Goal: Ask a question

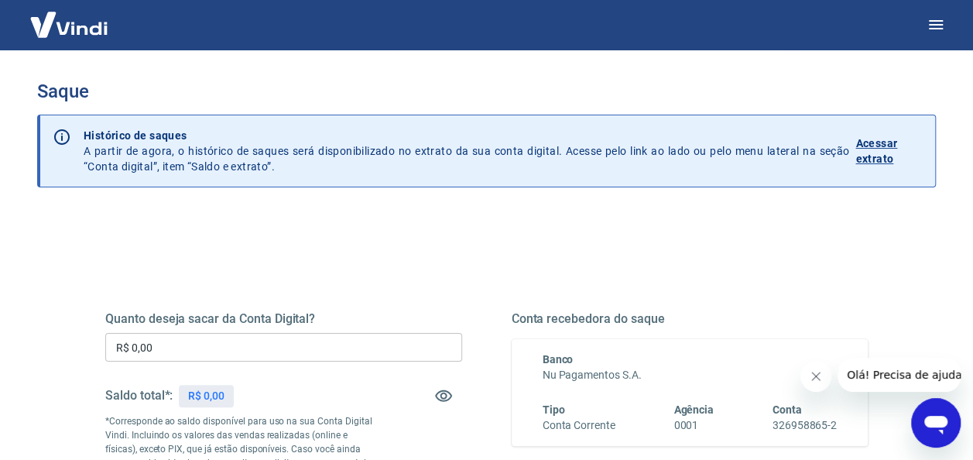
click at [889, 148] on p "Acessar extrato" at bounding box center [889, 150] width 67 height 31
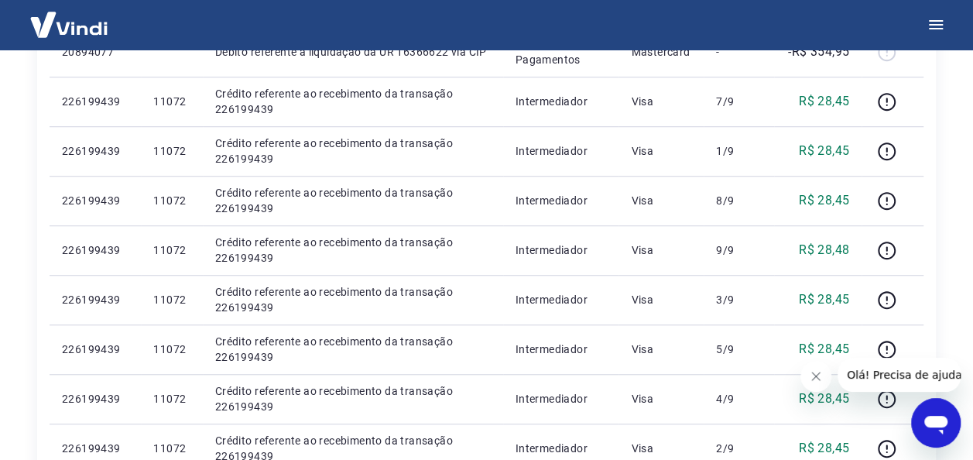
scroll to position [387, 0]
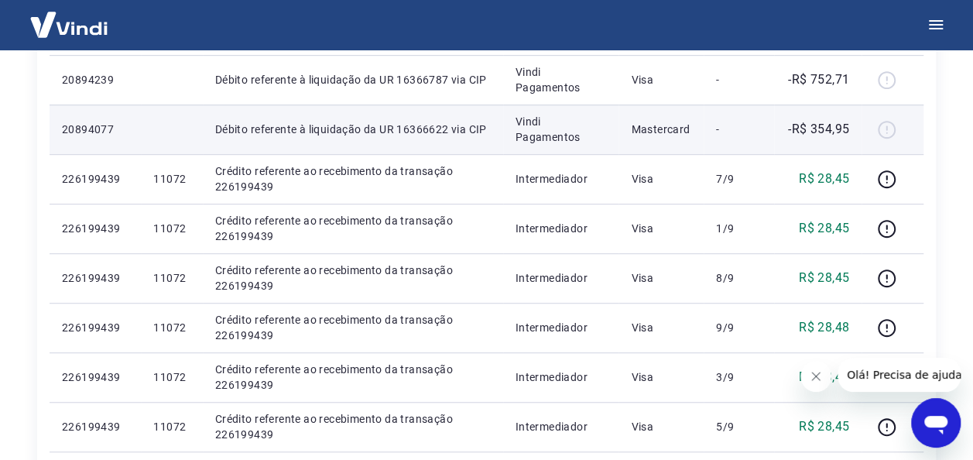
click at [887, 133] on div at bounding box center [892, 129] width 37 height 25
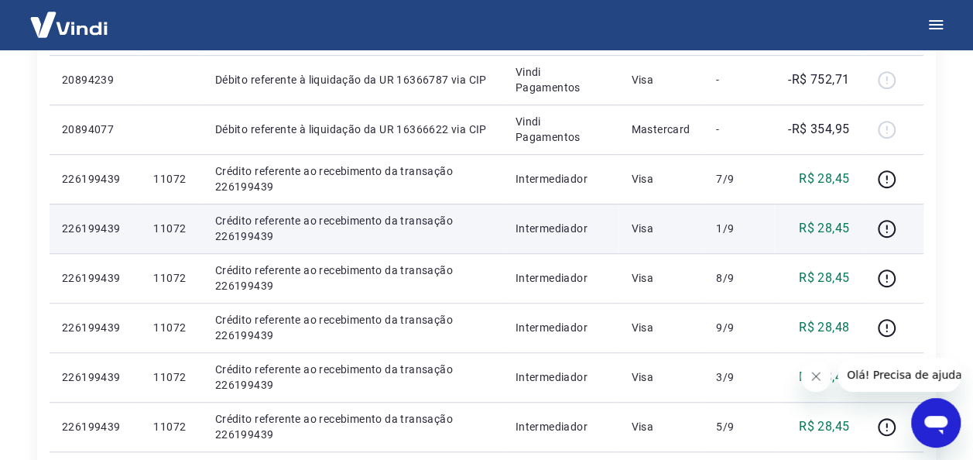
scroll to position [232, 0]
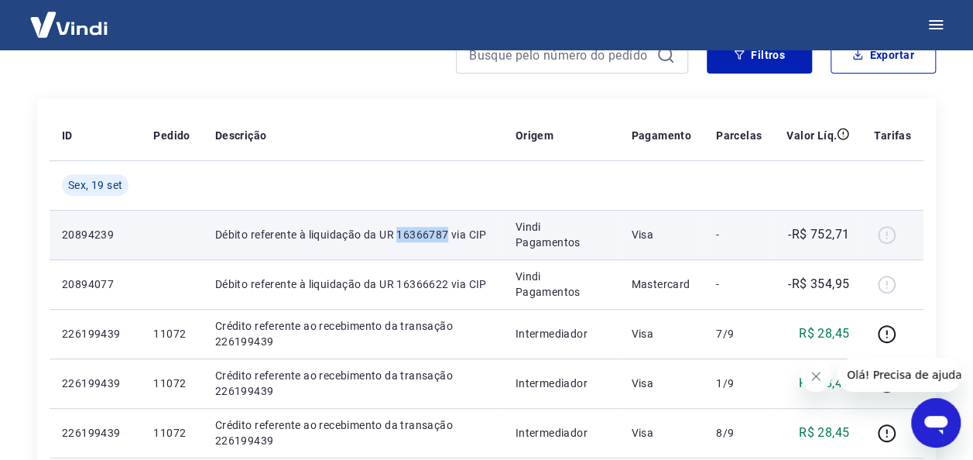
drag, startPoint x: 398, startPoint y: 234, endPoint x: 451, endPoint y: 232, distance: 52.7
click at [451, 232] on p "Débito referente à liquidação da UR 16366787 via CIP" at bounding box center [353, 234] width 276 height 15
drag, startPoint x: 451, startPoint y: 232, endPoint x: 390, endPoint y: 245, distance: 61.6
click at [390, 245] on td "Débito referente à liquidação da UR 16366787 via CIP" at bounding box center [353, 235] width 300 height 50
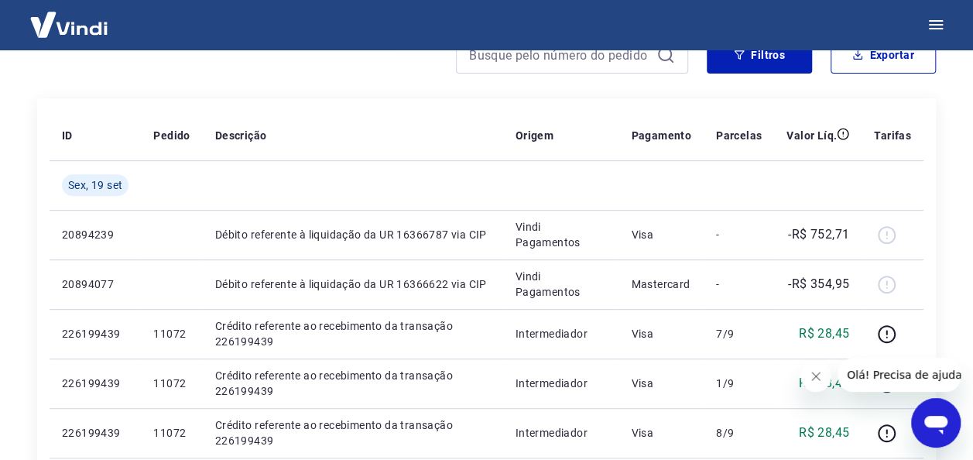
click at [938, 418] on icon "Abrir janela de mensagens" at bounding box center [935, 425] width 23 height 19
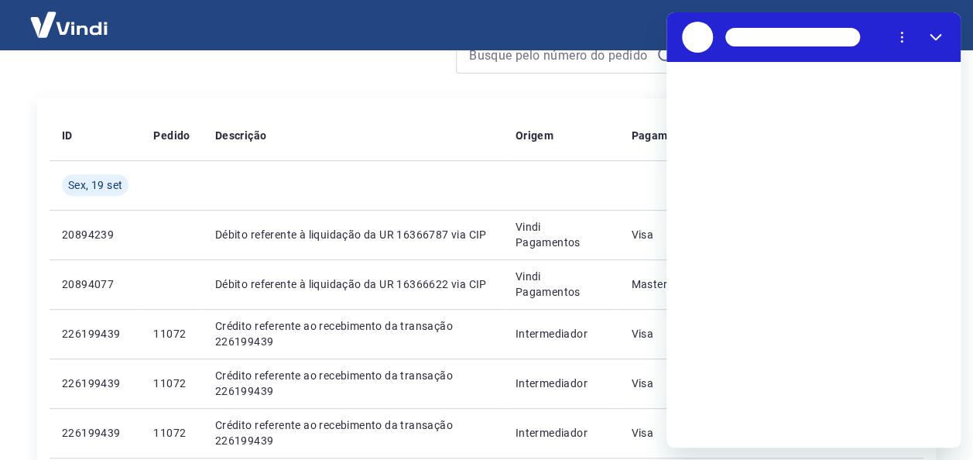
scroll to position [0, 0]
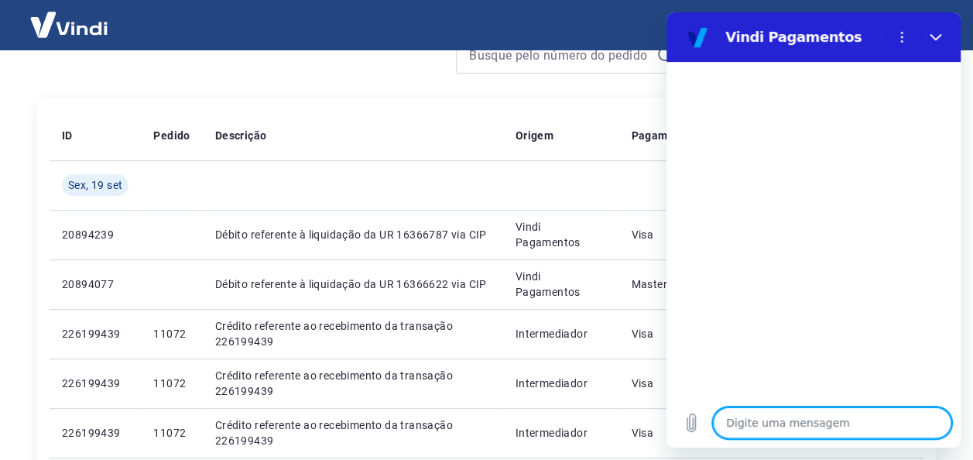
click at [769, 423] on textarea at bounding box center [832, 422] width 238 height 31
type textarea "d"
type textarea "x"
type textarea "de"
type textarea "x"
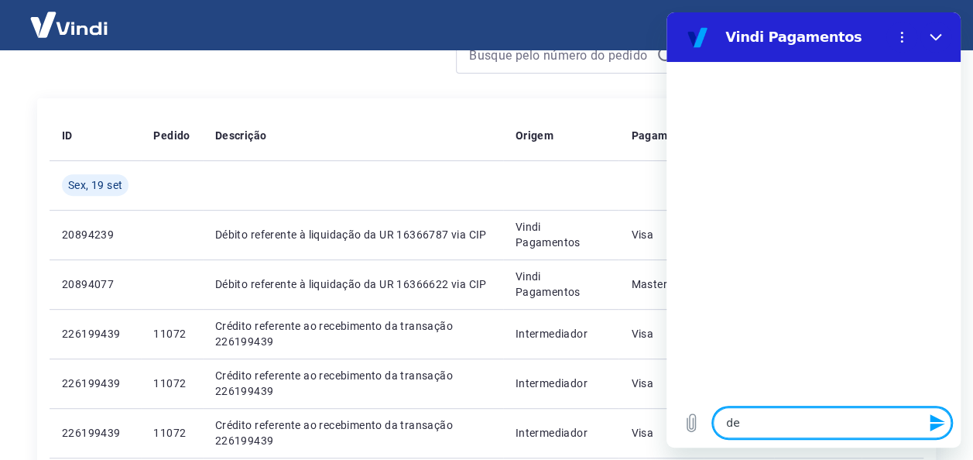
type textarea "deb"
type textarea "x"
type textarea "debi"
type textarea "x"
type textarea "debit"
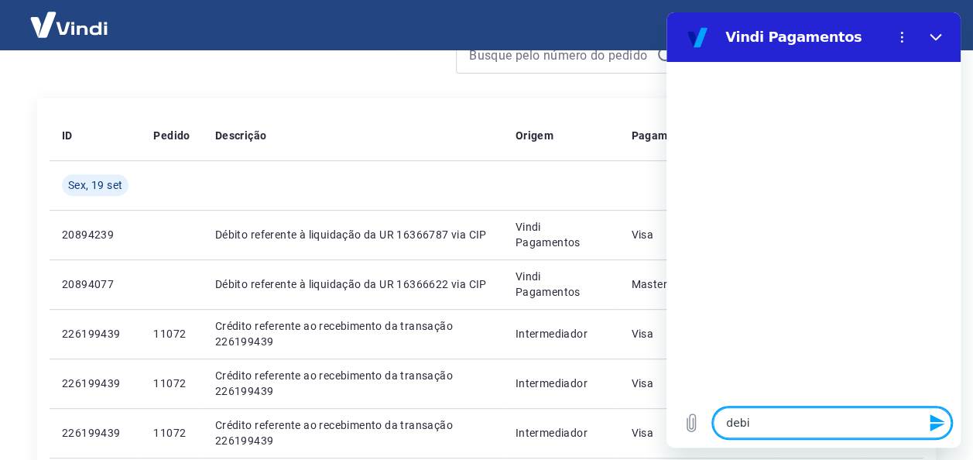
type textarea "x"
type textarea "debito"
type textarea "x"
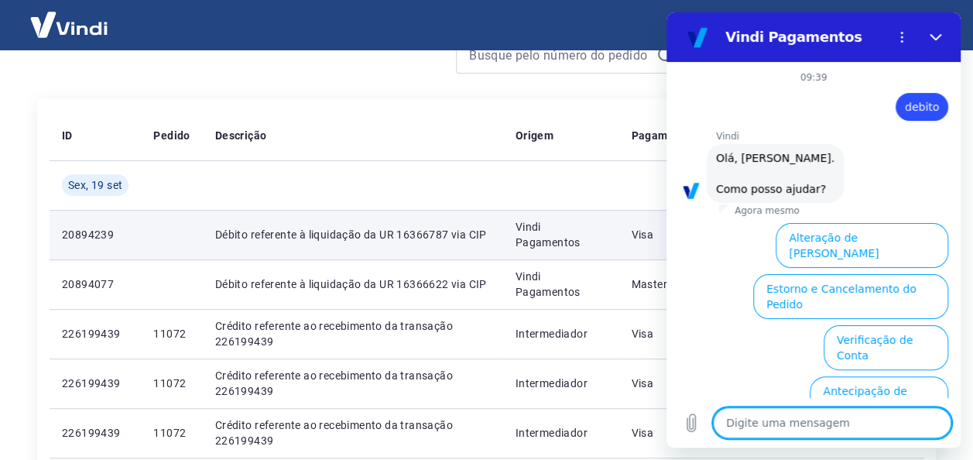
scroll to position [139, 0]
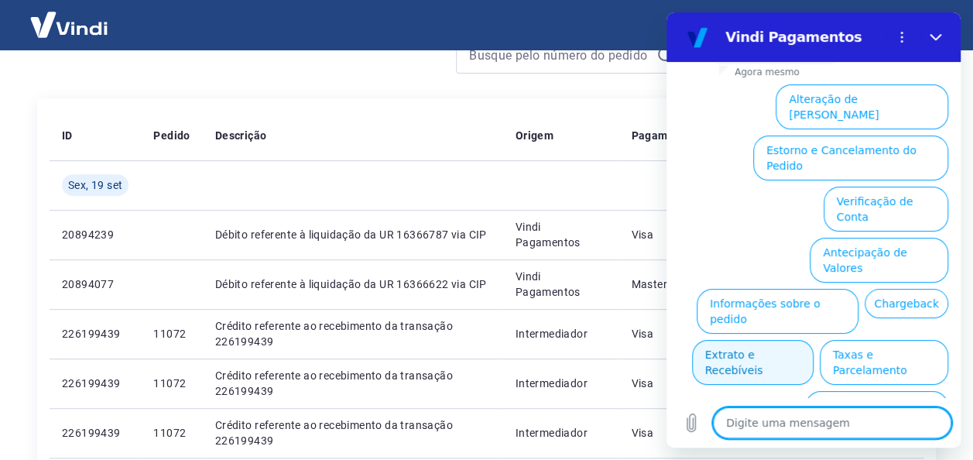
click at [814, 340] on button "Extrato e Recebíveis" at bounding box center [753, 362] width 122 height 45
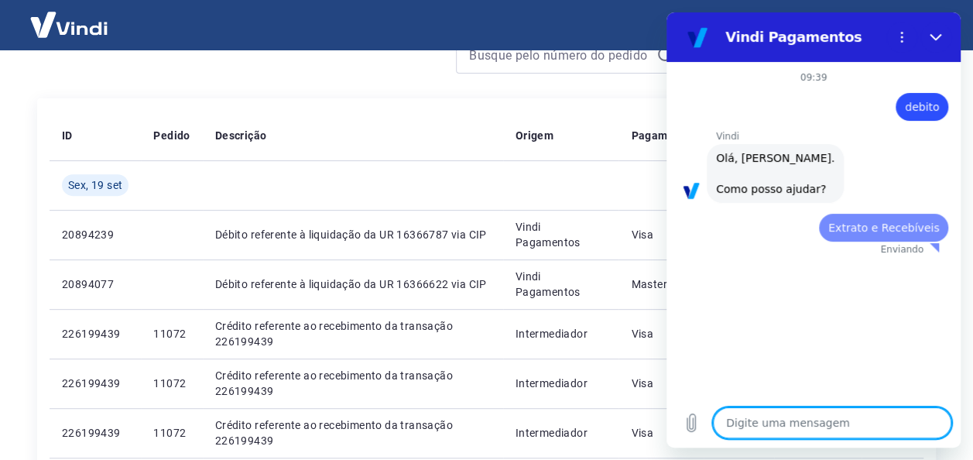
scroll to position [0, 0]
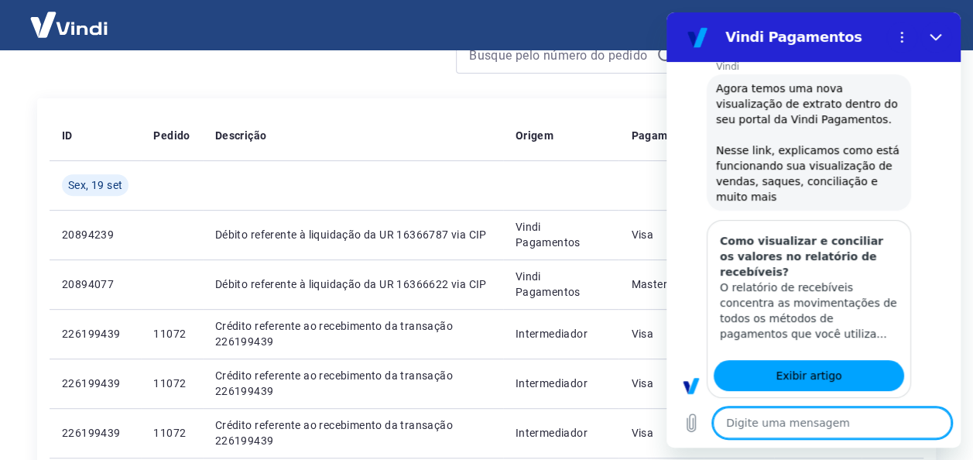
type textarea "x"
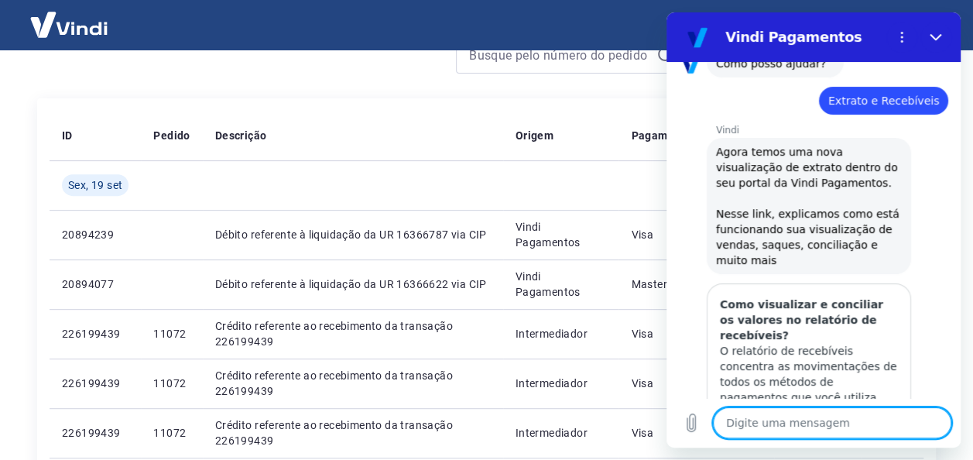
scroll to position [203, 0]
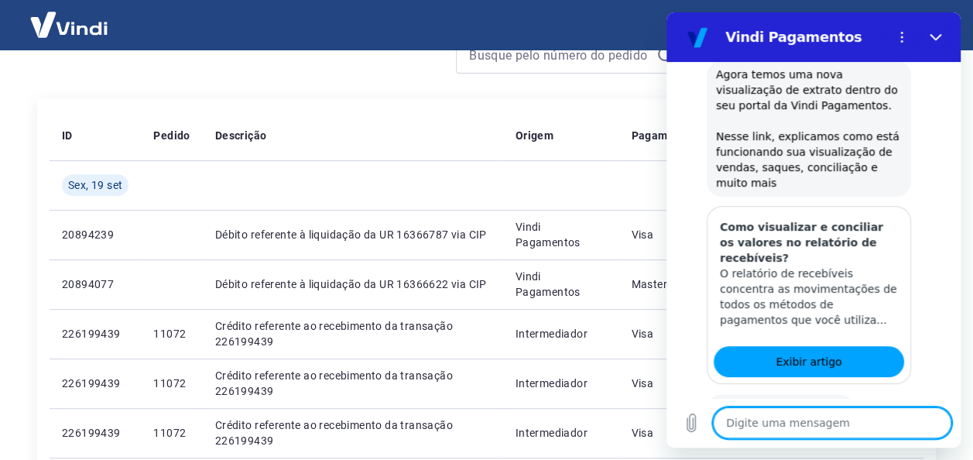
type textarea "\"
type textarea "x"
type textarea "\t"
type textarea "x"
type textarea "\te"
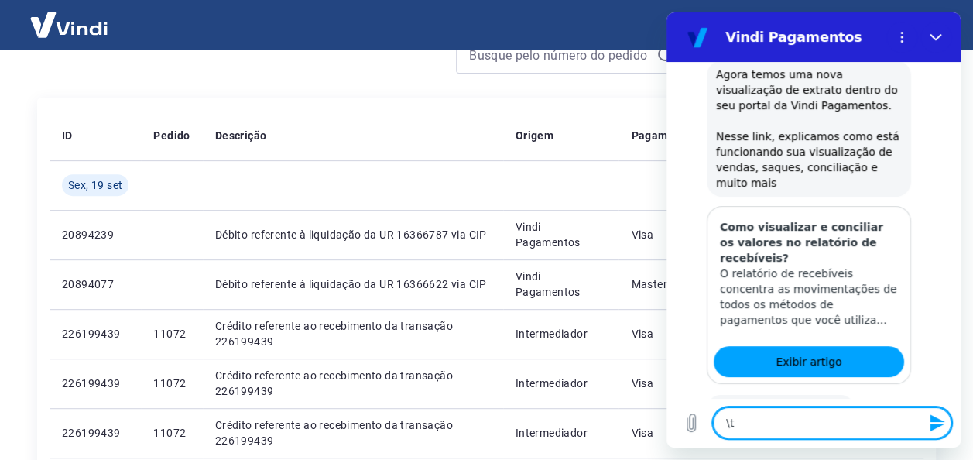
type textarea "x"
type textarea "\ten"
type textarea "x"
type textarea "\tent"
type textarea "x"
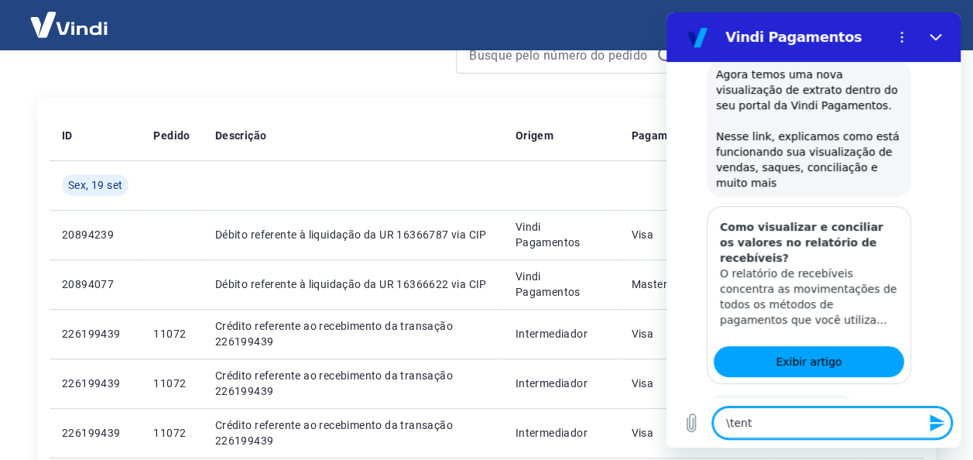
type textarea "\ten"
type textarea "x"
type textarea "\te"
type textarea "x"
type textarea "\t"
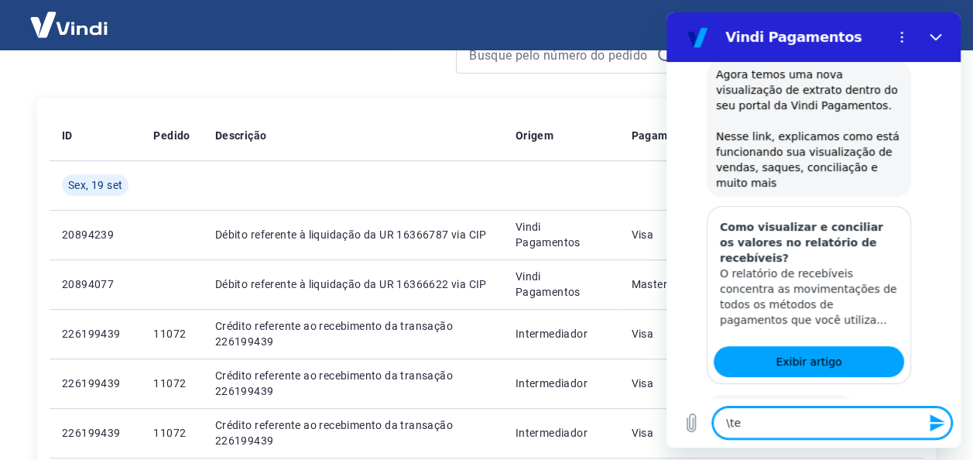
type textarea "x"
type textarea "\"
type textarea "x"
type textarea "a"
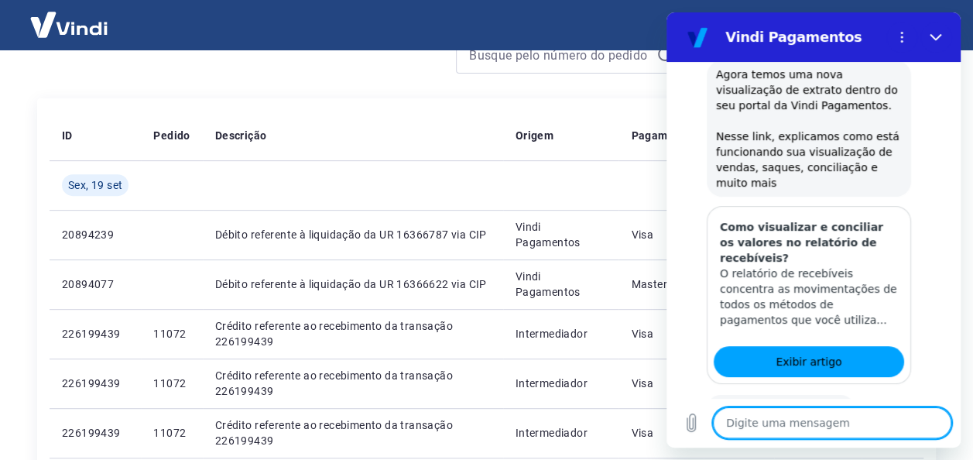
type textarea "x"
type textarea "at"
type textarea "x"
type textarea "ate"
type textarea "x"
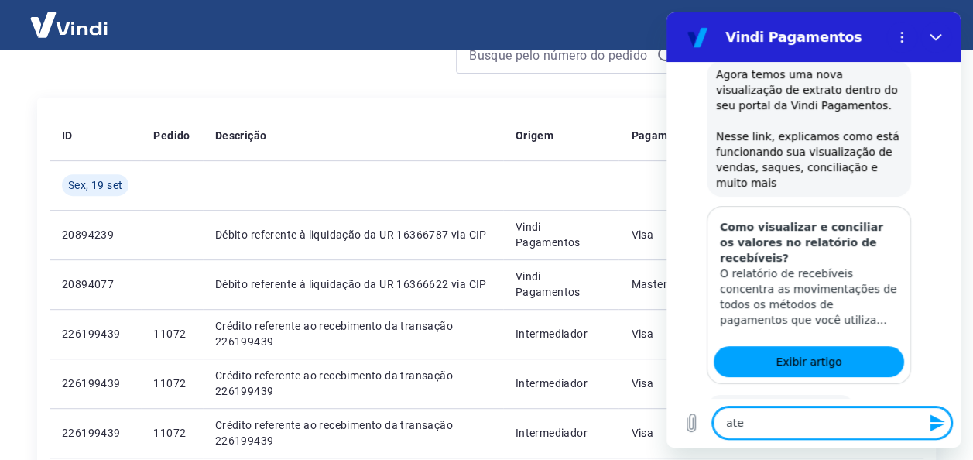
type textarea "aten"
type textarea "x"
type textarea "atend"
type textarea "x"
type textarea "atende"
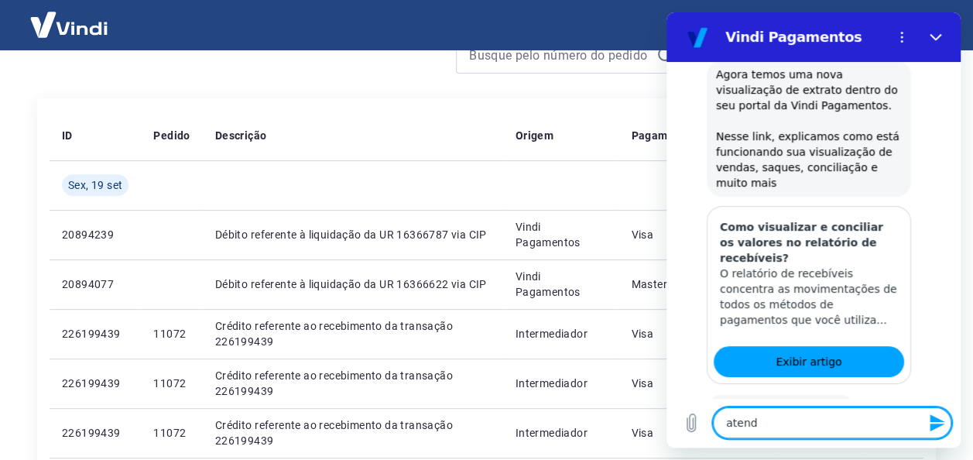
type textarea "x"
type textarea "atenden"
type textarea "x"
type textarea "atendent"
type textarea "x"
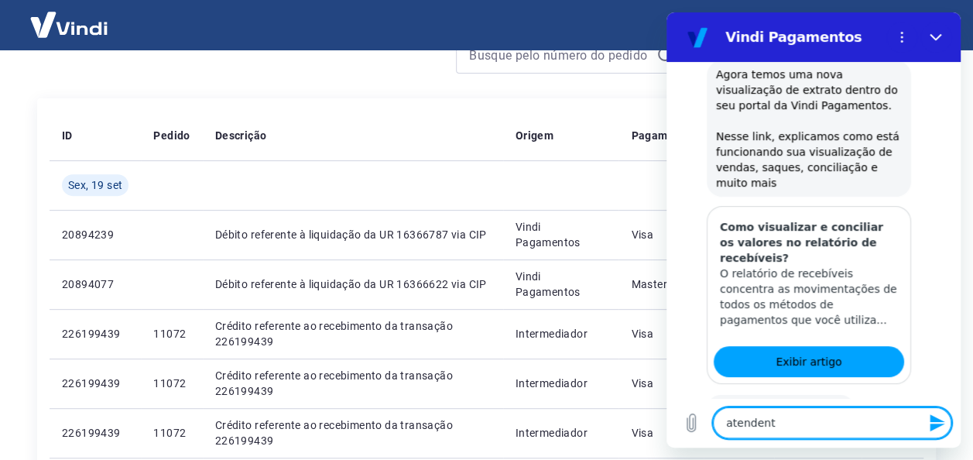
type textarea "atendente"
type textarea "x"
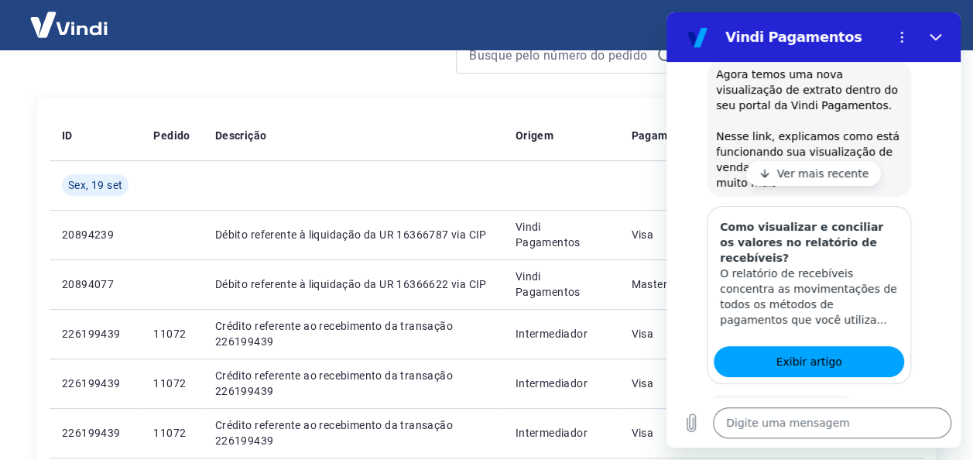
click at [825, 177] on p "Ver mais recente" at bounding box center [823, 173] width 92 height 15
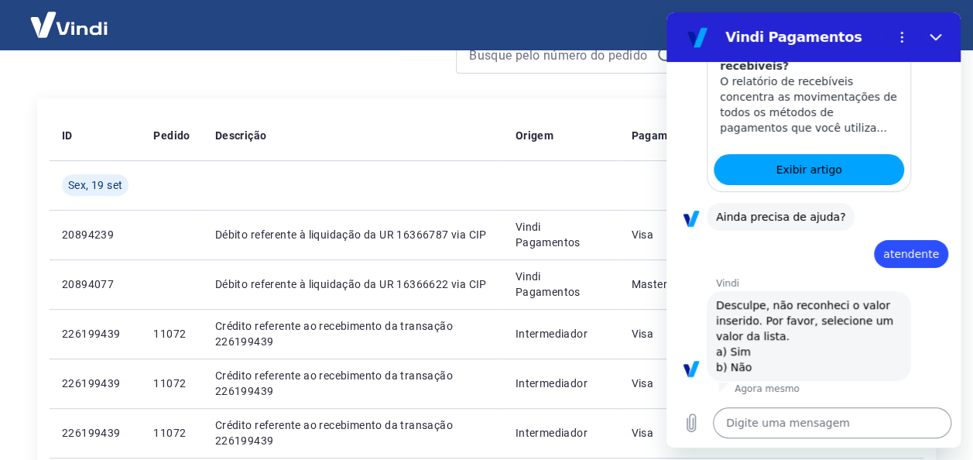
click at [763, 426] on textarea at bounding box center [832, 422] width 238 height 31
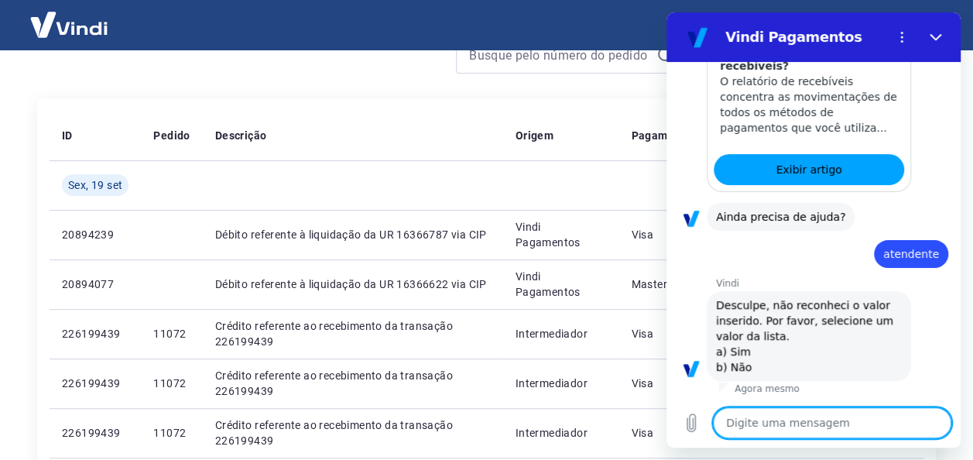
type textarea "b"
type textarea "x"
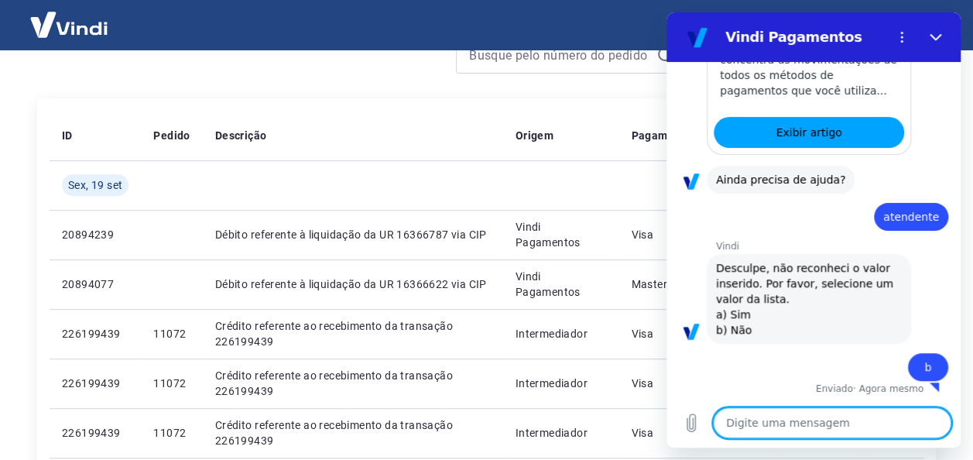
type textarea "x"
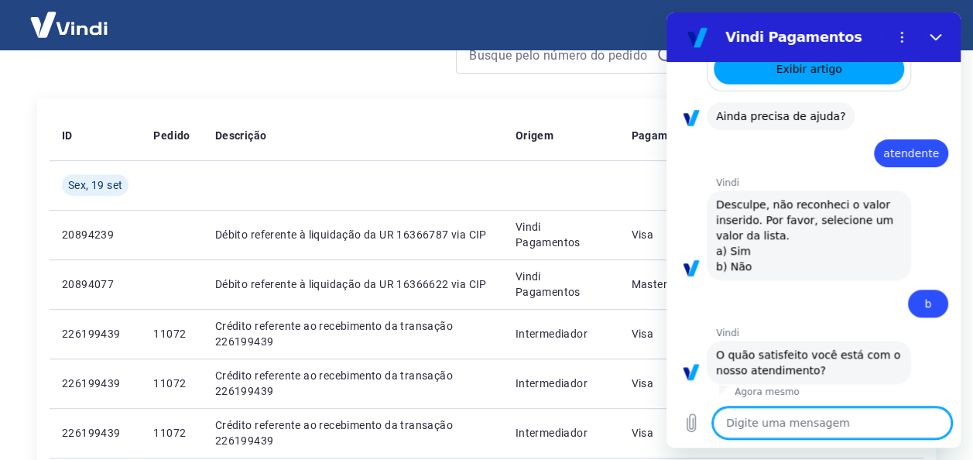
scroll to position [569, 0]
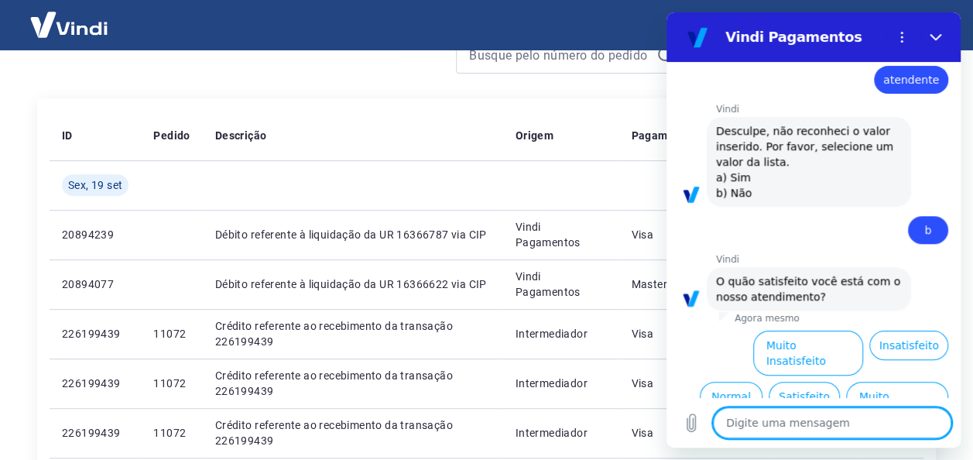
type textarea "i"
type textarea "x"
type textarea "in"
type textarea "x"
type textarea "inf"
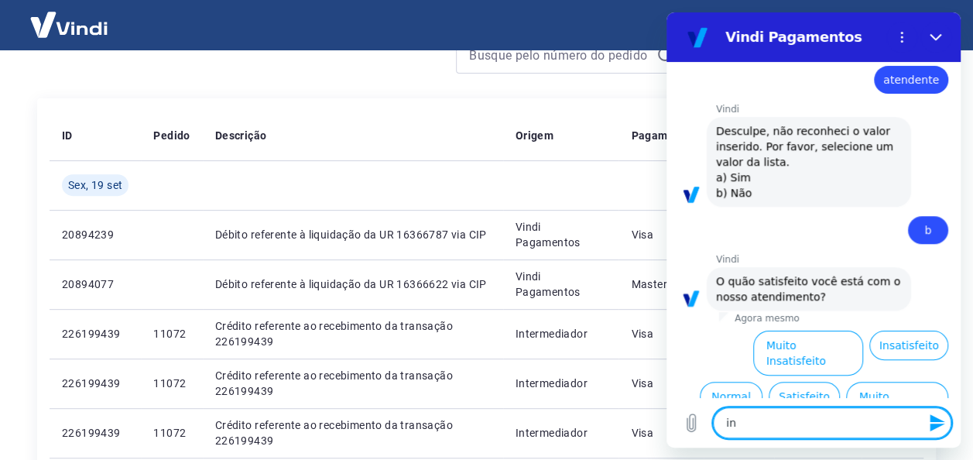
type textarea "x"
type textarea "info"
type textarea "x"
type textarea "infor"
type textarea "x"
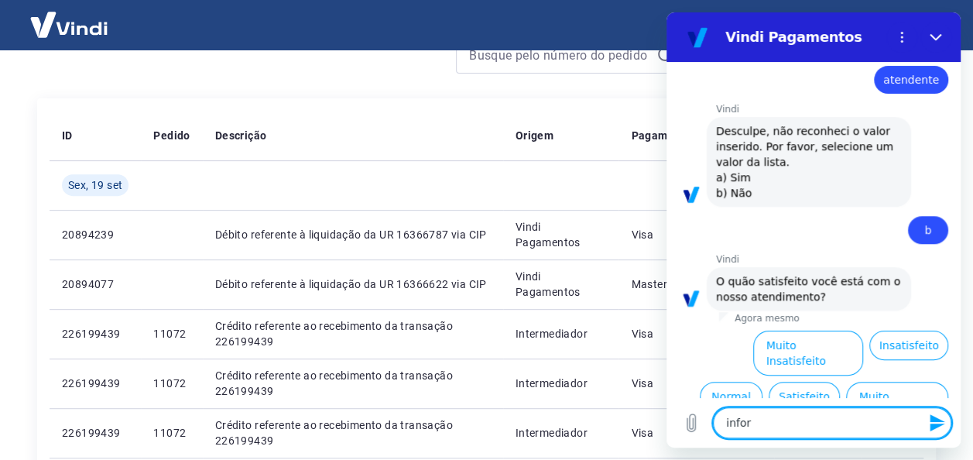
type textarea "inform"
type textarea "x"
type textarea "informa"
type textarea "x"
type textarea "informaç"
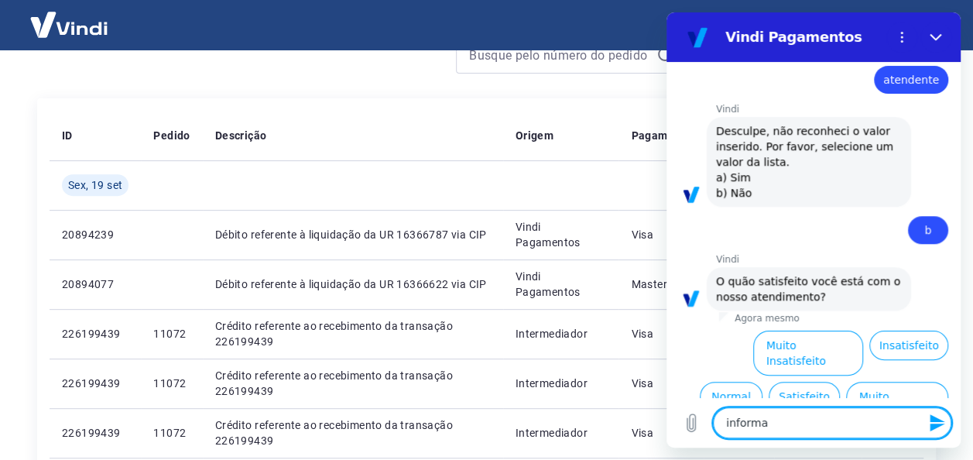
type textarea "x"
type textarea "informaçã"
type textarea "x"
type textarea "informação"
type textarea "x"
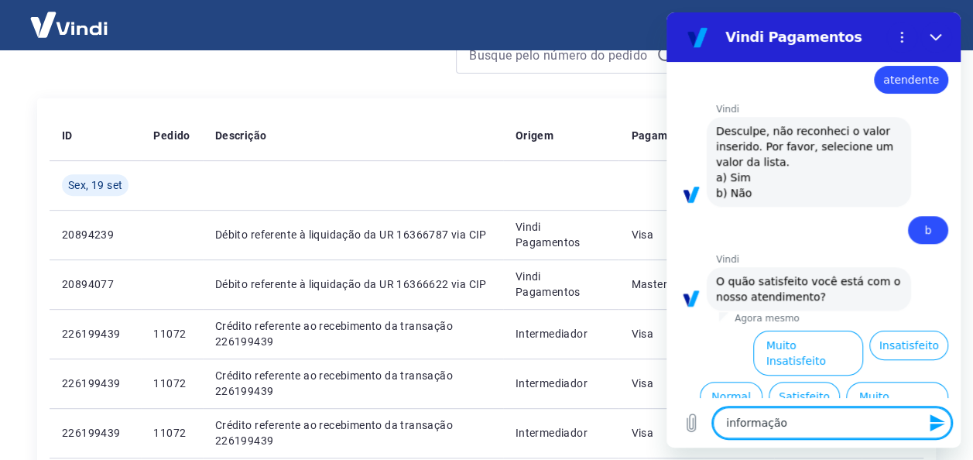
type textarea "informação"
type textarea "x"
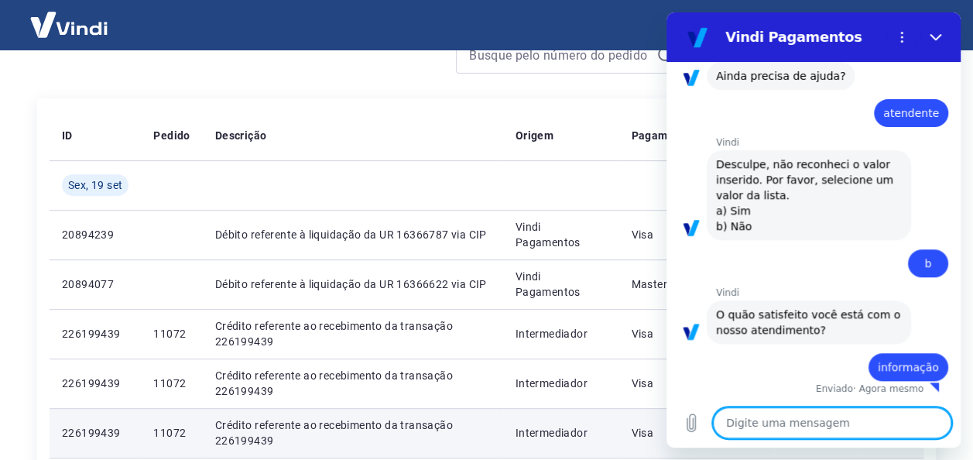
type textarea "x"
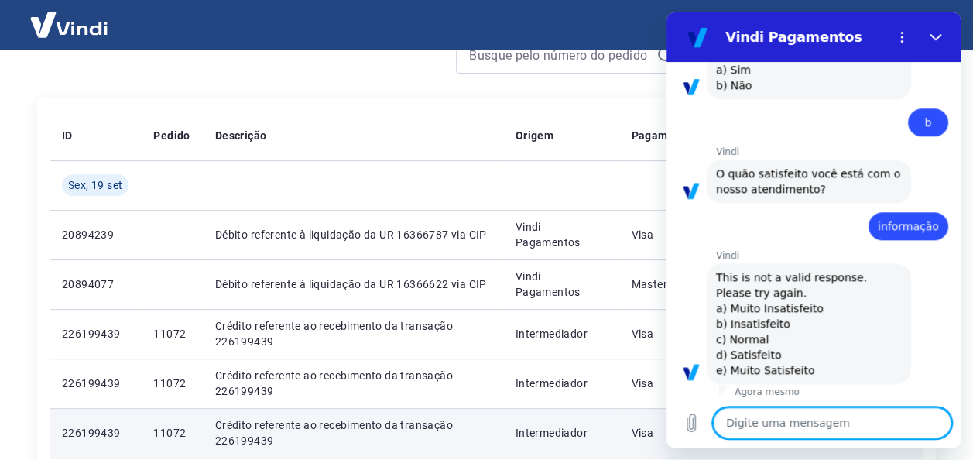
scroll to position [680, 0]
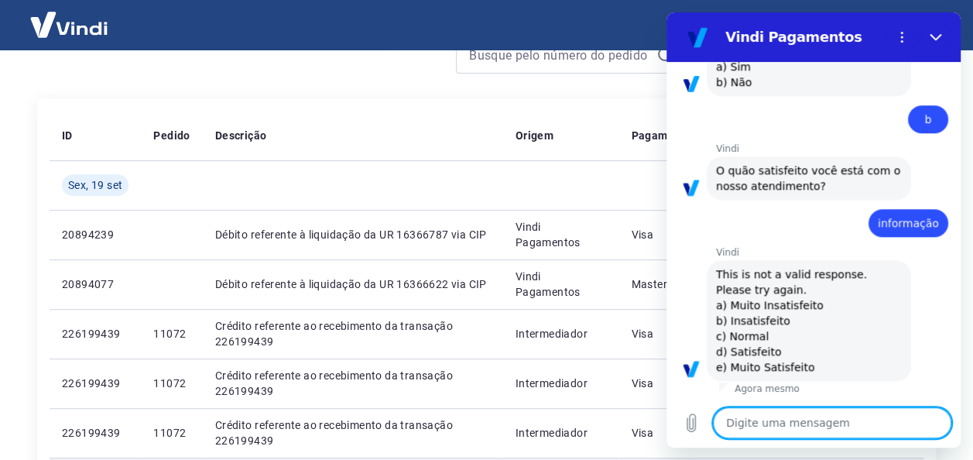
type textarea "b"
type textarea "x"
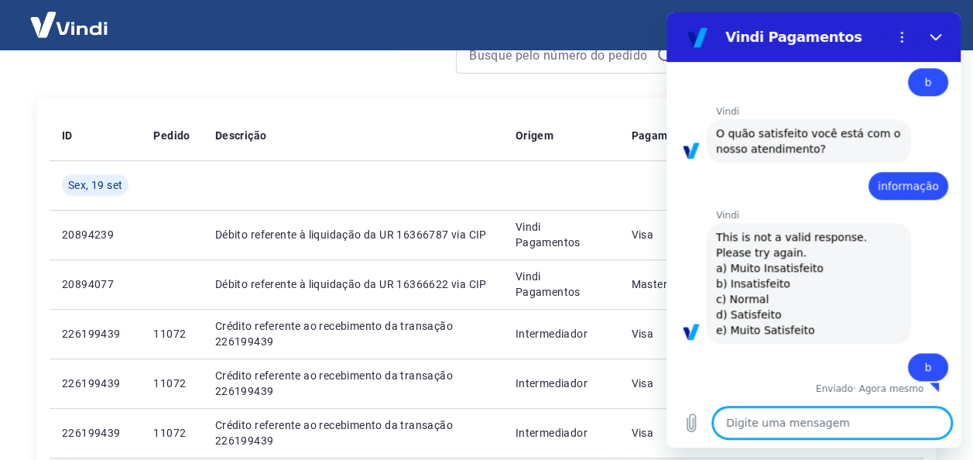
type textarea "x"
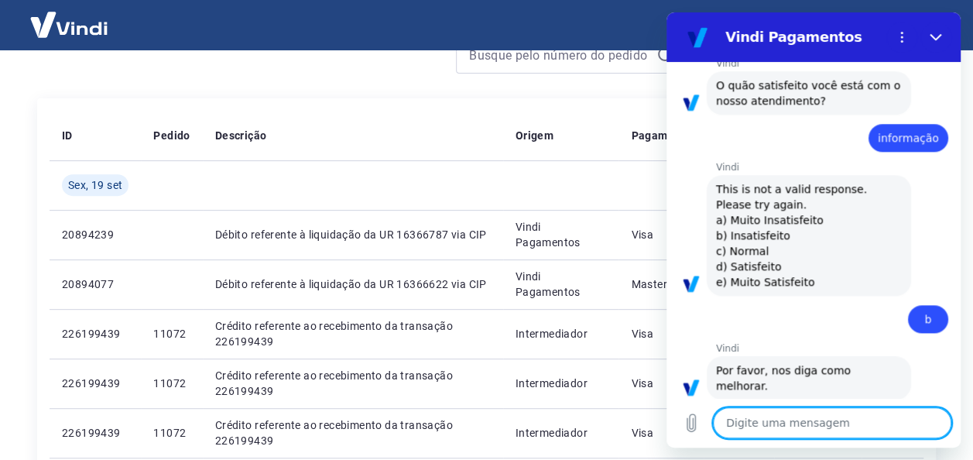
scroll to position [768, 0]
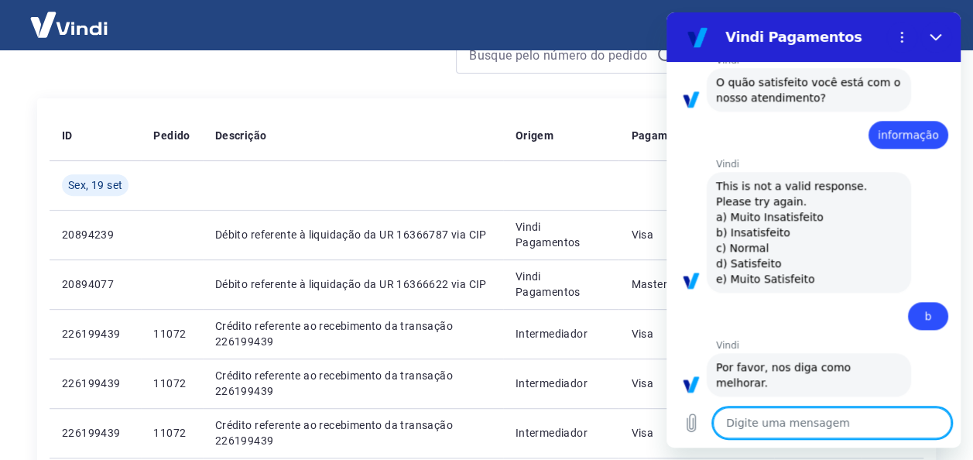
type textarea "f"
type textarea "x"
type textarea "fa"
type textarea "x"
type textarea "fal"
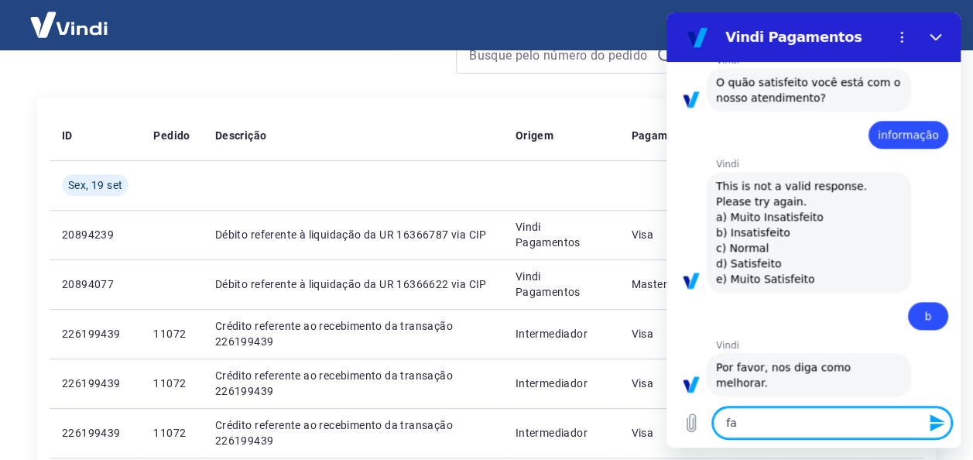
type textarea "x"
type textarea "fala"
type textarea "x"
type textarea "falar"
type textarea "x"
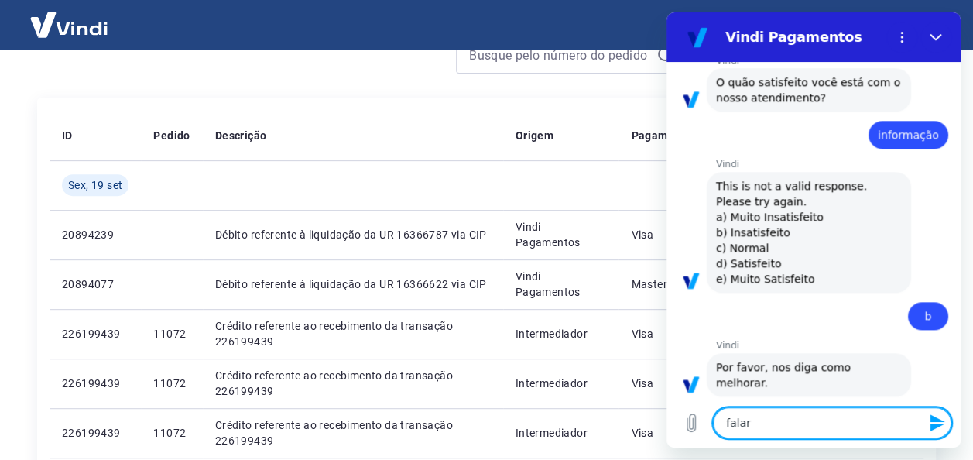
type textarea "falar"
type textarea "x"
type textarea "falar c"
type textarea "x"
type textarea "falar co"
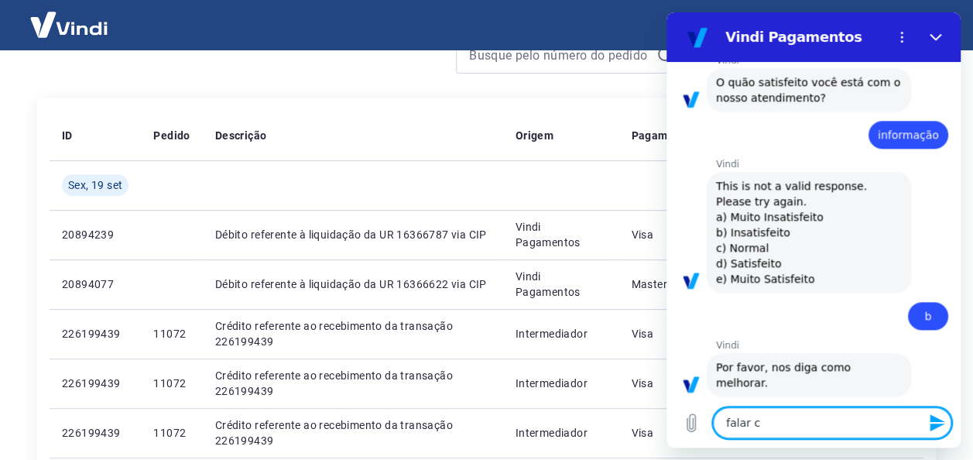
type textarea "x"
type textarea "falar com"
type textarea "x"
type textarea "falar com"
type textarea "x"
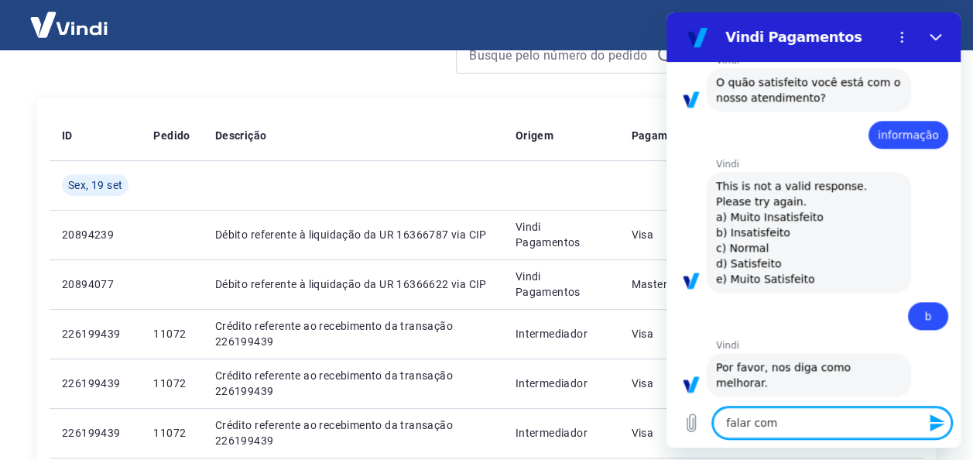
type textarea "falar com a"
type textarea "x"
type textarea "falar com at"
type textarea "x"
type textarea "falar com ate"
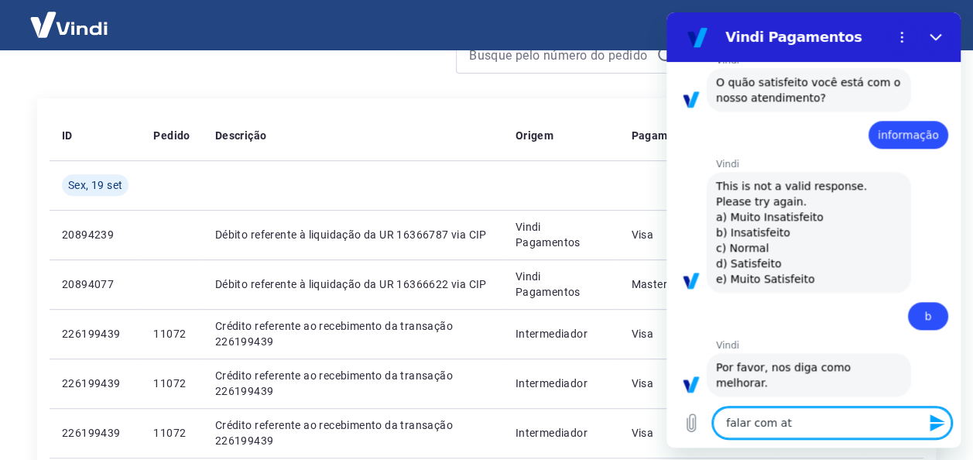
type textarea "x"
type textarea "falar com [GEOGRAPHIC_DATA]"
type textarea "x"
type textarea "falar com atend"
type textarea "x"
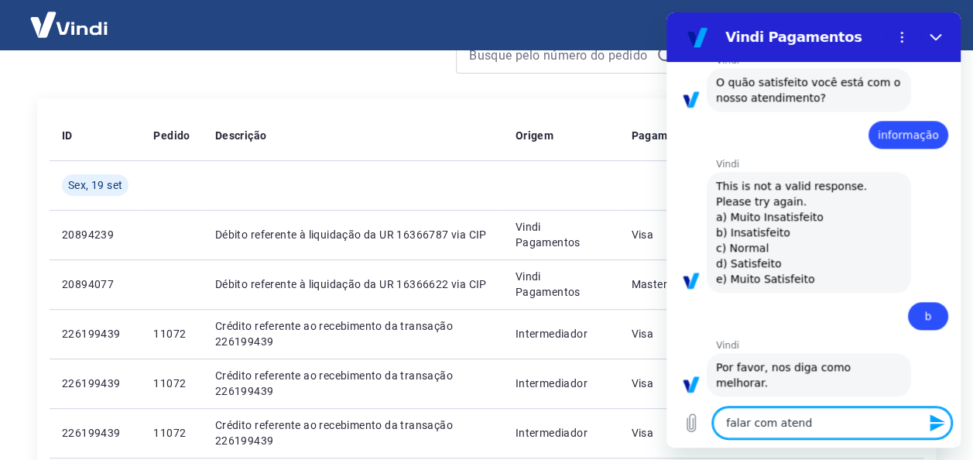
type textarea "falar com atende"
type textarea "x"
type textarea "falar com atenden"
type textarea "x"
type textarea "falar com atendent"
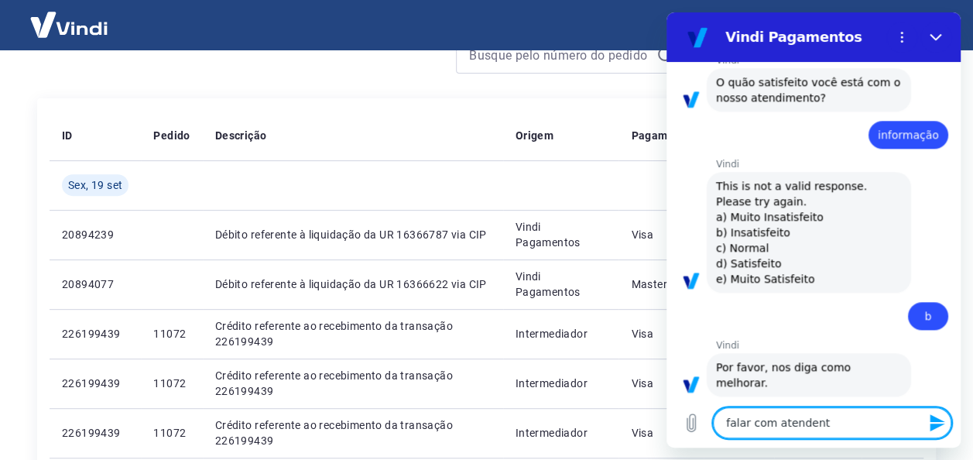
type textarea "x"
type textarea "falar com atendente"
type textarea "x"
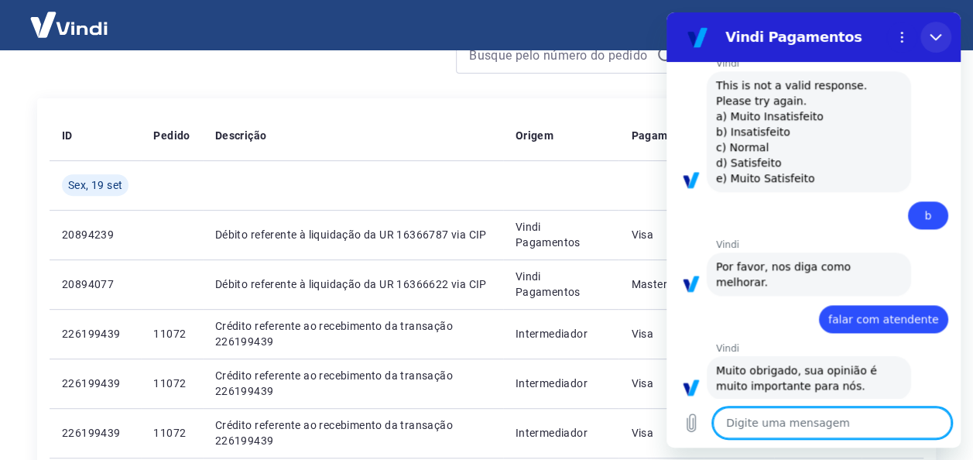
scroll to position [872, 0]
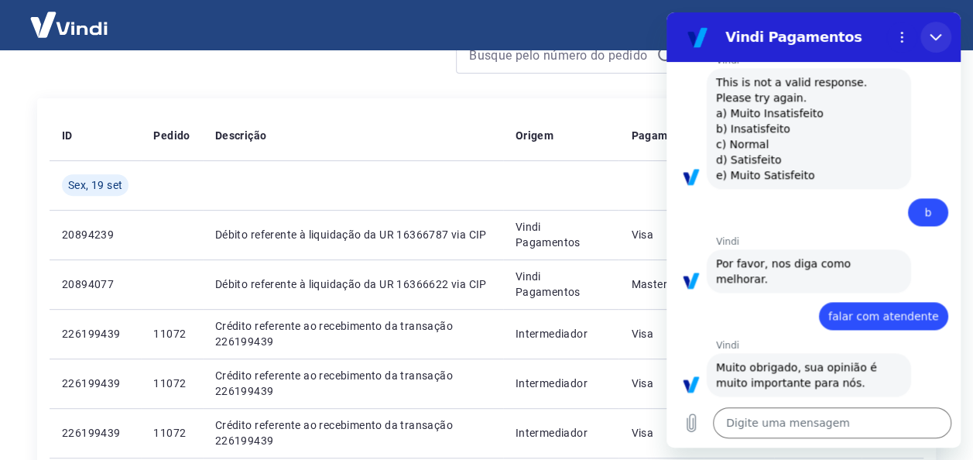
click at [934, 42] on icon "Fechar" at bounding box center [936, 37] width 12 height 12
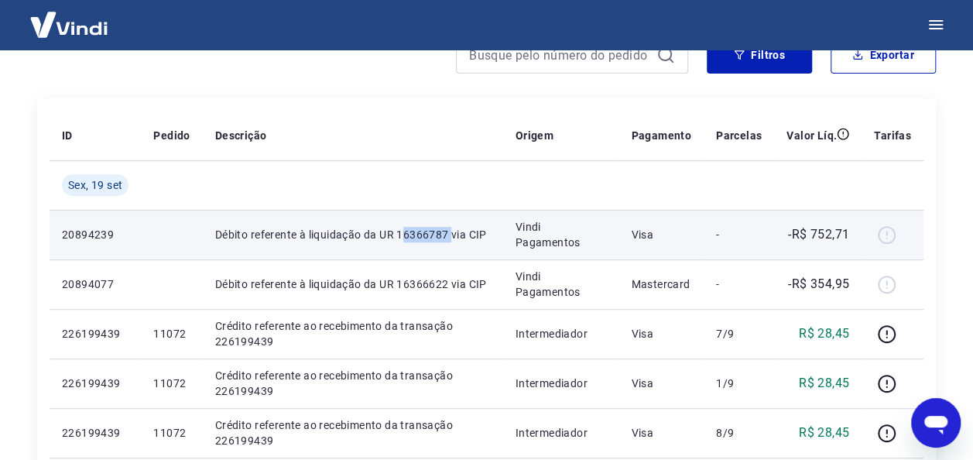
drag, startPoint x: 403, startPoint y: 231, endPoint x: 454, endPoint y: 236, distance: 52.2
click at [454, 236] on p "Débito referente à liquidação da UR 16366787 via CIP" at bounding box center [353, 234] width 276 height 15
click at [453, 236] on p "Débito referente à liquidação da UR 16366787 via CIP" at bounding box center [353, 234] width 276 height 15
click at [407, 232] on p "Débito referente à liquidação da UR 16366787 via CIP" at bounding box center [353, 234] width 276 height 15
click at [401, 234] on p "Débito referente à liquidação da UR 16366787 via CIP" at bounding box center [353, 234] width 276 height 15
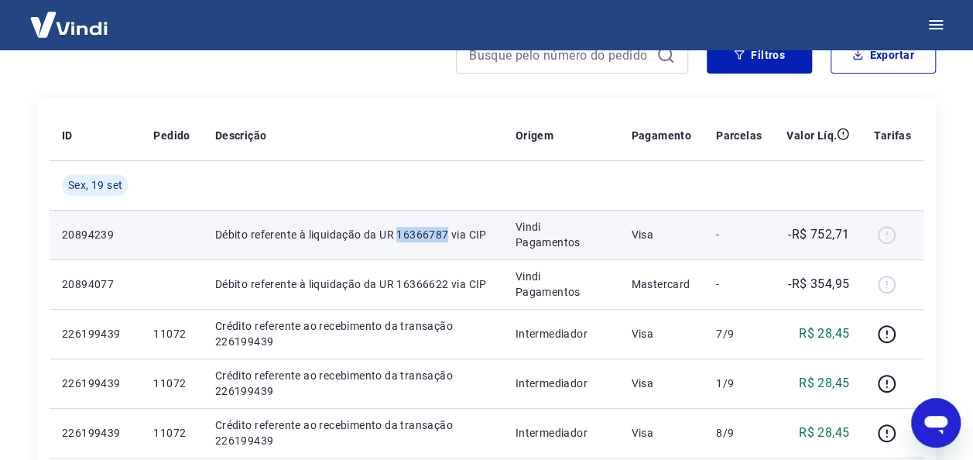
drag, startPoint x: 398, startPoint y: 234, endPoint x: 446, endPoint y: 235, distance: 48.0
click at [446, 235] on p "Débito referente à liquidação da UR 16366787 via CIP" at bounding box center [353, 234] width 276 height 15
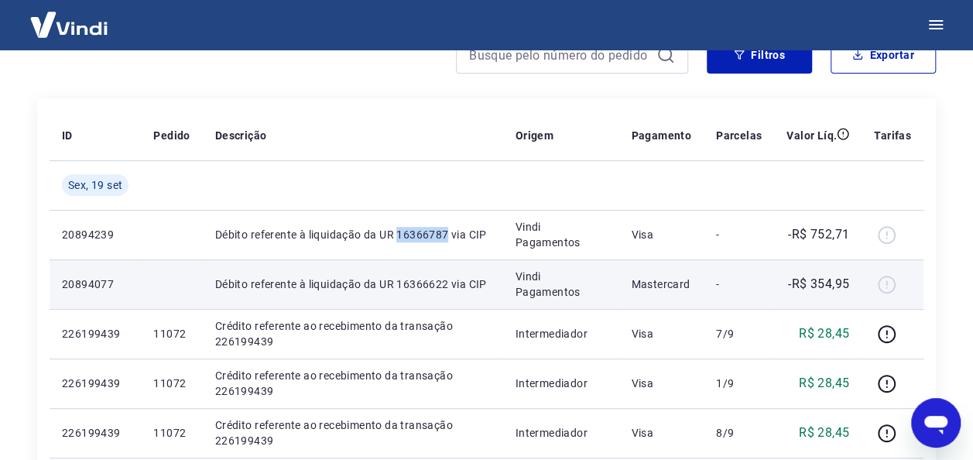
copy p "16366787"
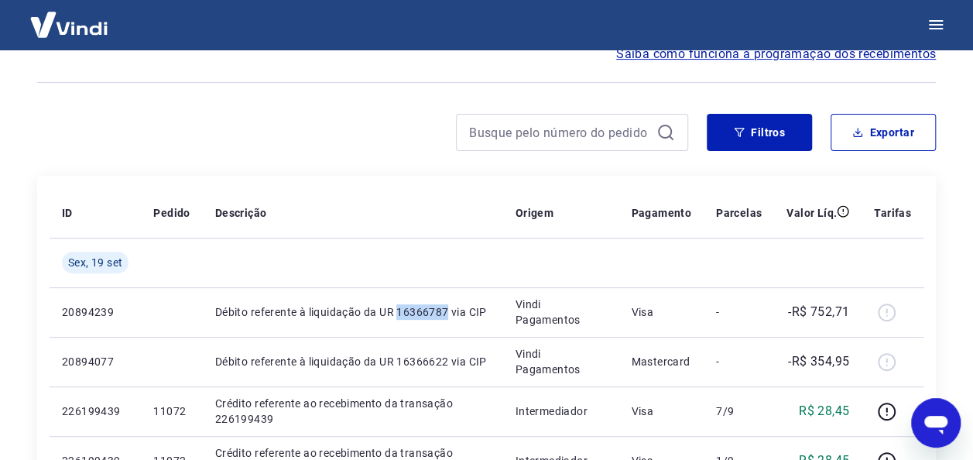
scroll to position [232, 0]
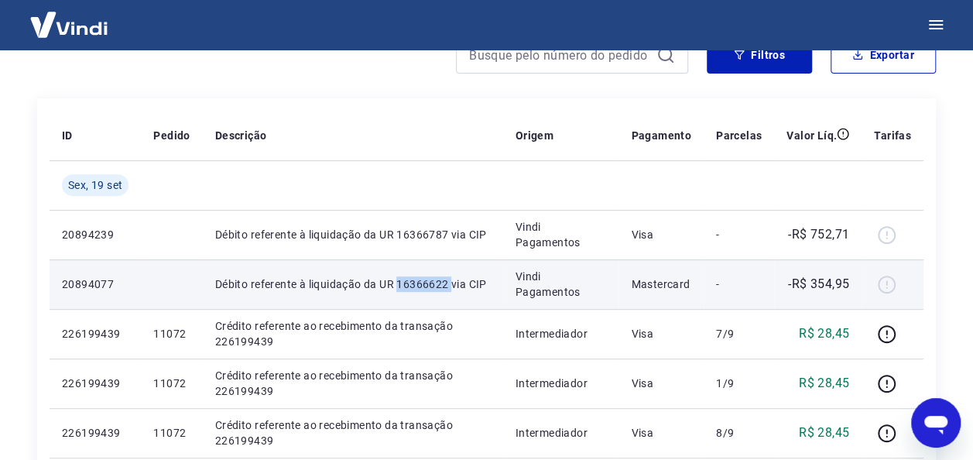
drag, startPoint x: 399, startPoint y: 280, endPoint x: 451, endPoint y: 282, distance: 51.9
click at [451, 282] on p "Débito referente à liquidação da UR 16366622 via CIP" at bounding box center [353, 283] width 276 height 15
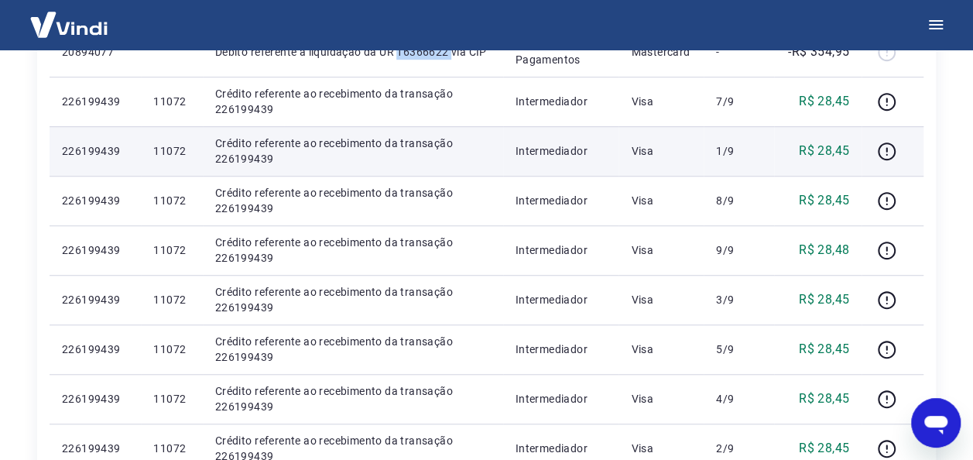
scroll to position [155, 0]
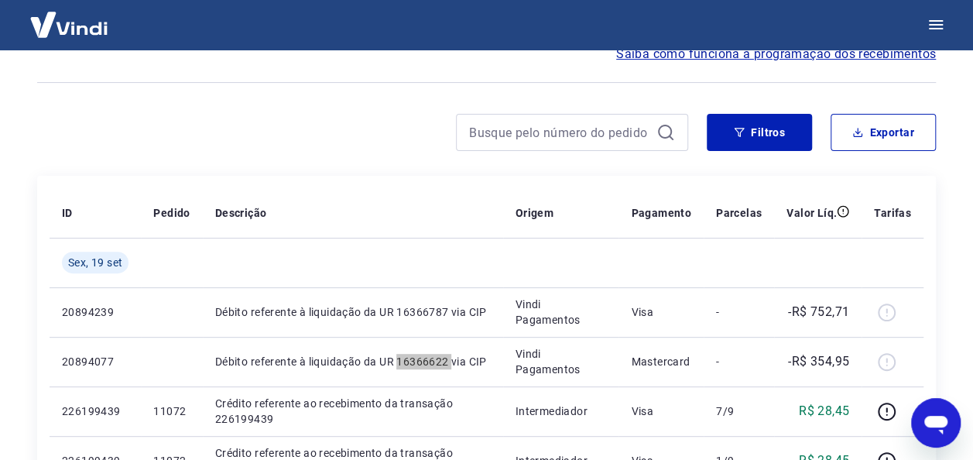
click at [939, 430] on icon "Abrir janela de mensagens" at bounding box center [936, 423] width 28 height 28
type textarea "x"
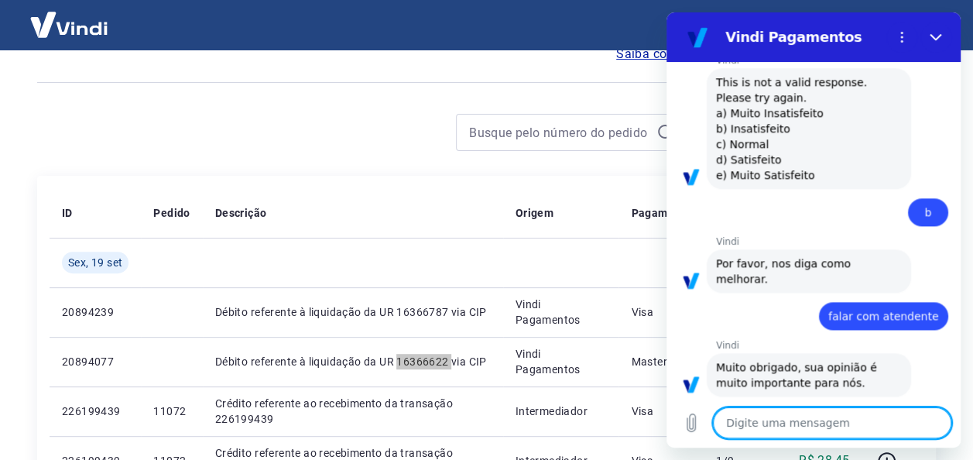
type textarea "o"
type textarea "x"
type textarea "oi"
type textarea "x"
type textarea "oi"
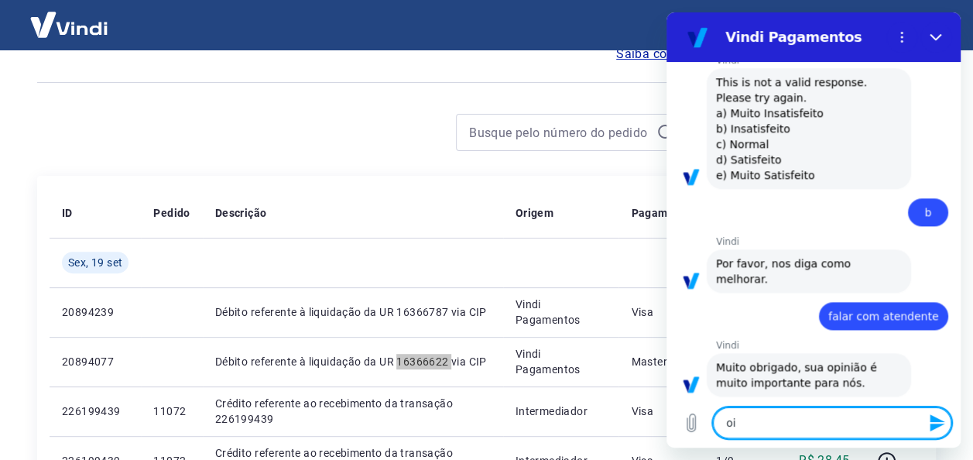
type textarea "x"
type textarea "oi b"
type textarea "x"
type textarea "oi bo"
type textarea "x"
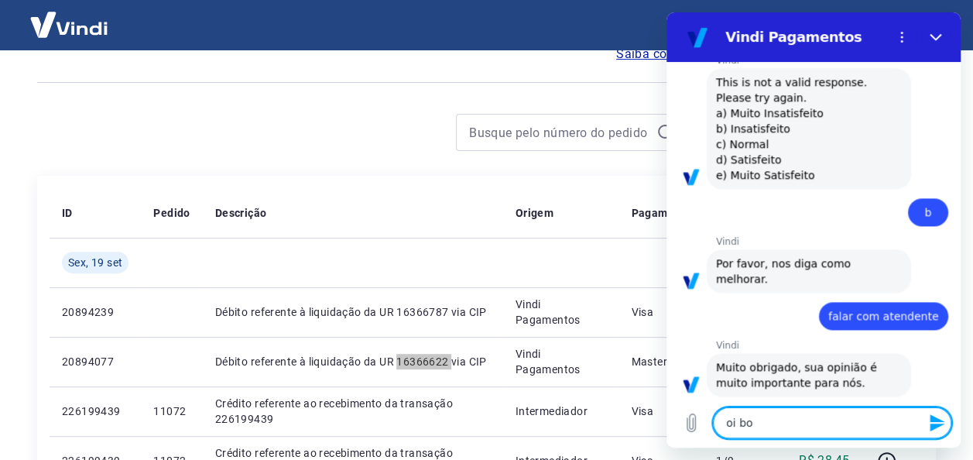
type textarea "oi bom"
type textarea "x"
type textarea "oi bom"
type textarea "x"
type textarea "oi bom d"
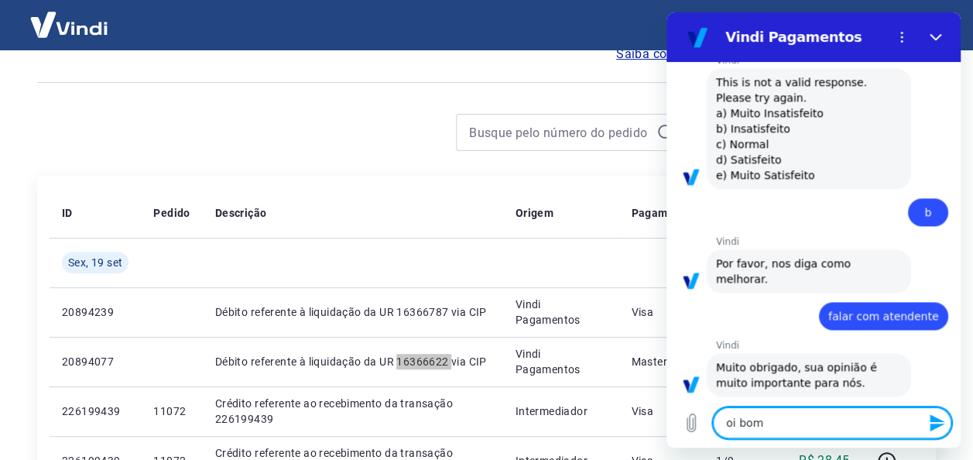
type textarea "x"
type textarea "oi bom di"
type textarea "x"
type textarea "oi bom dia"
type textarea "x"
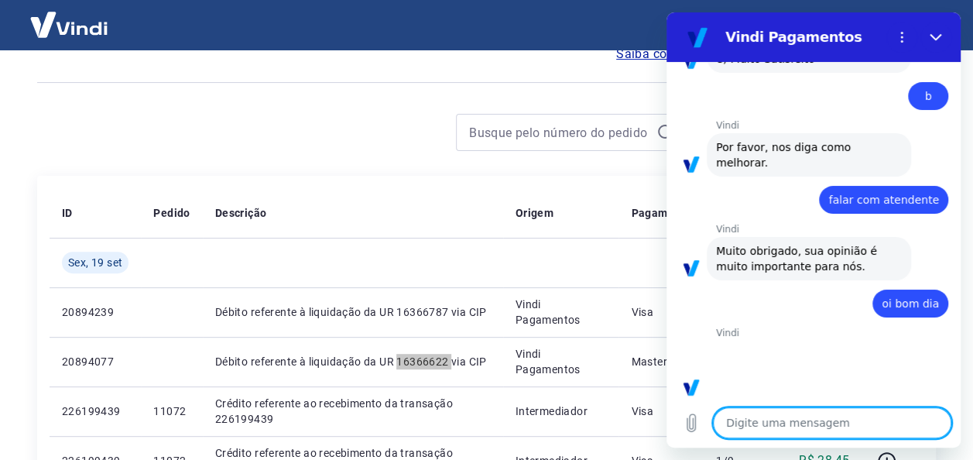
scroll to position [1307, 0]
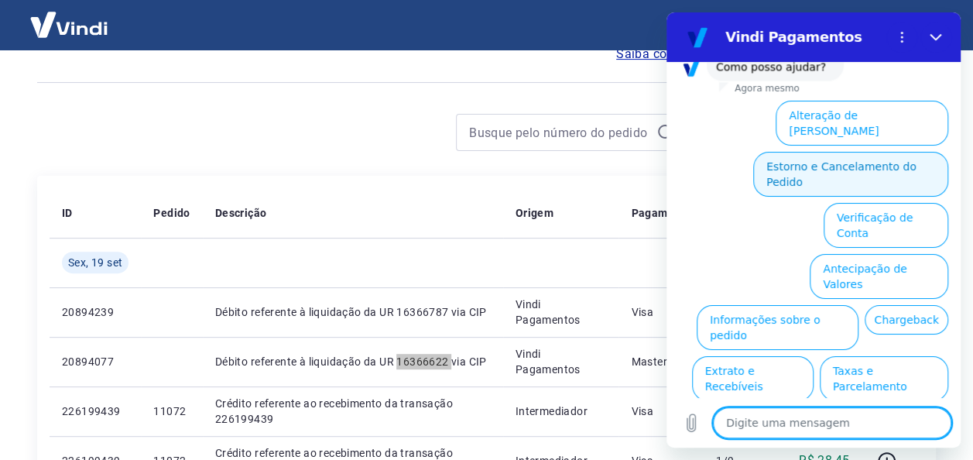
click at [770, 152] on button "Estorno e Cancelamento do Pedido" at bounding box center [850, 174] width 195 height 45
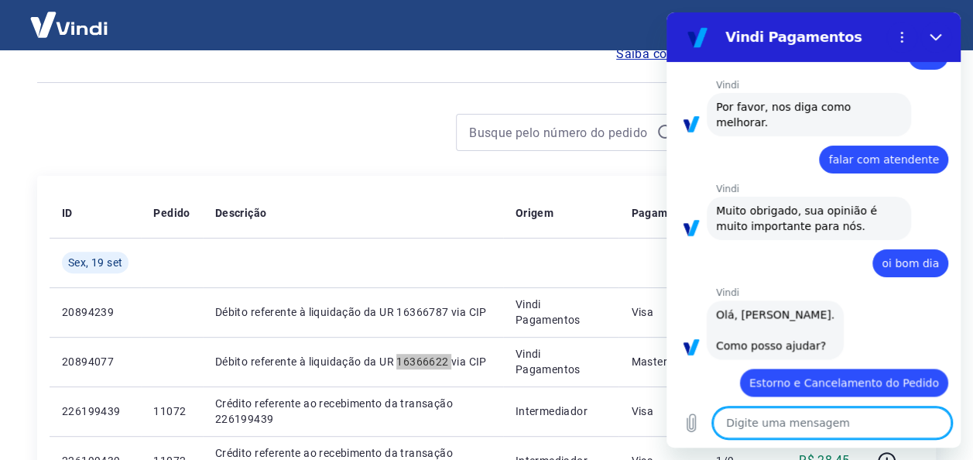
type textarea "x"
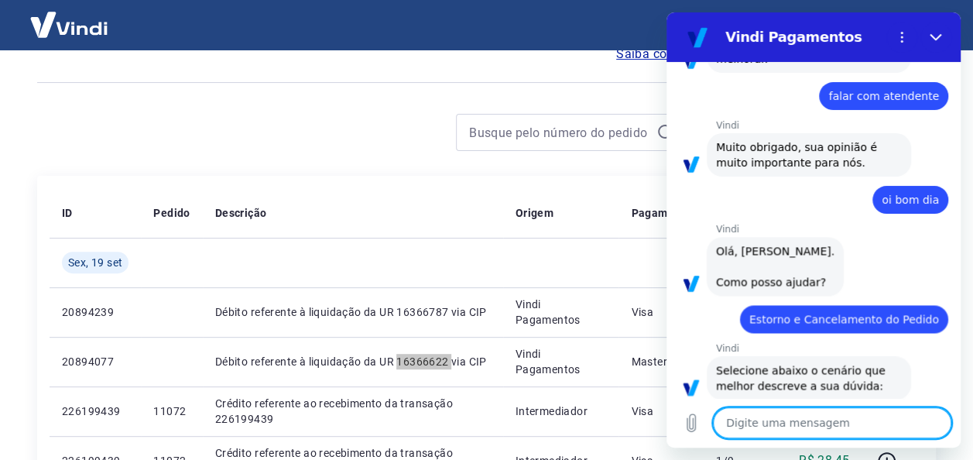
scroll to position [1367, 0]
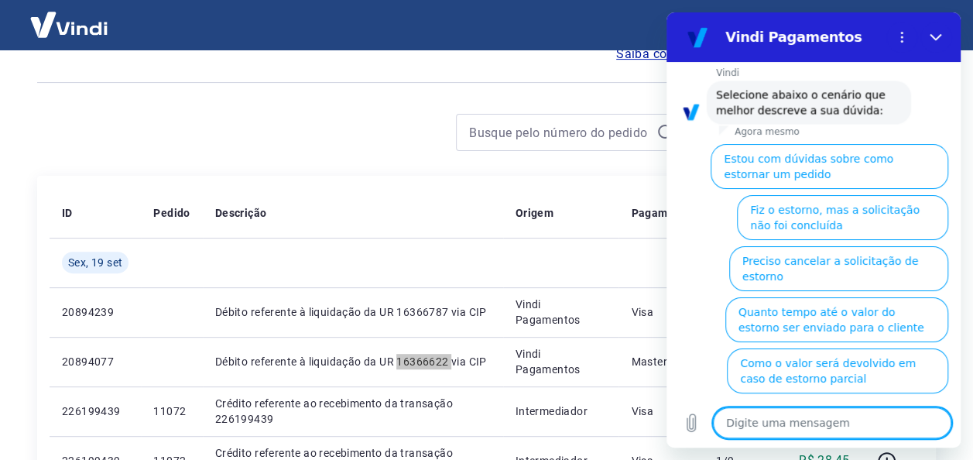
type textarea "f"
type textarea "x"
type textarea "fa"
type textarea "x"
type textarea "fal"
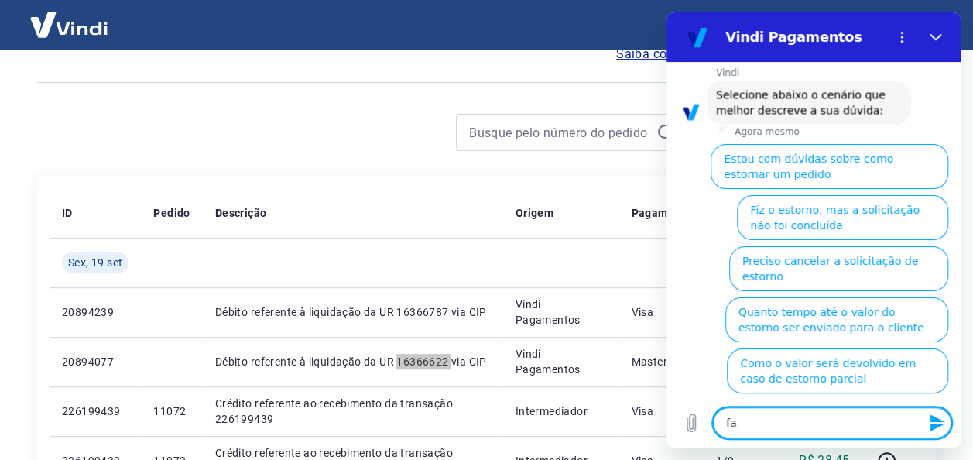
type textarea "x"
type textarea "fala"
type textarea "x"
type textarea "falar"
type textarea "x"
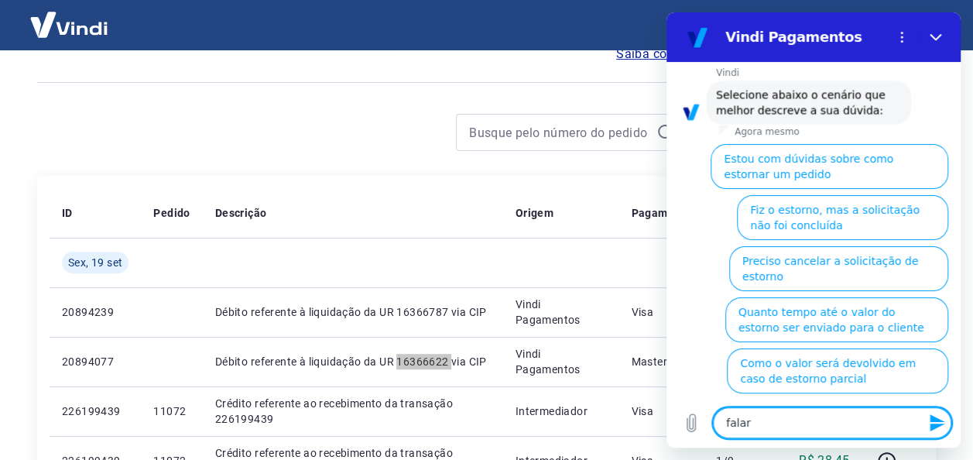
type textarea "falar"
type textarea "x"
type textarea "falar c"
type textarea "x"
type textarea "falar co"
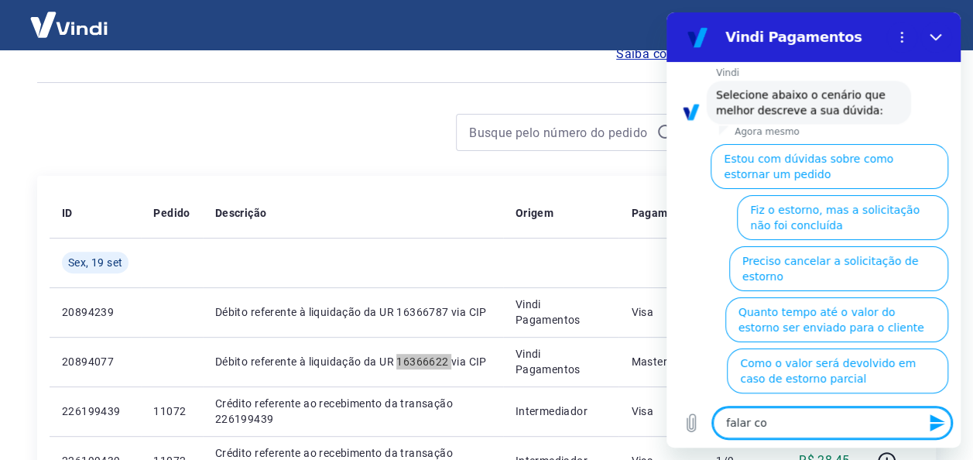
type textarea "x"
type textarea "falar com"
type textarea "x"
type textarea "falar com"
type textarea "x"
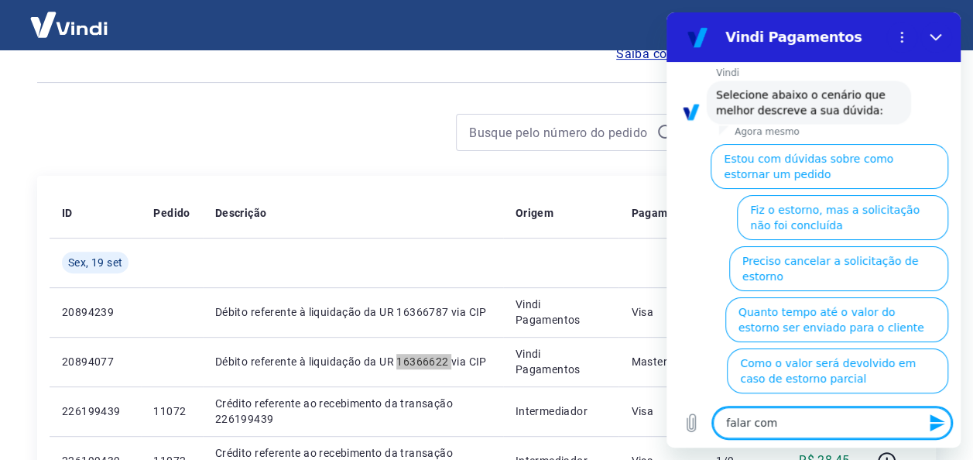
type textarea "falar com a"
type textarea "x"
type textarea "falar com at"
type textarea "x"
type textarea "falar com ate"
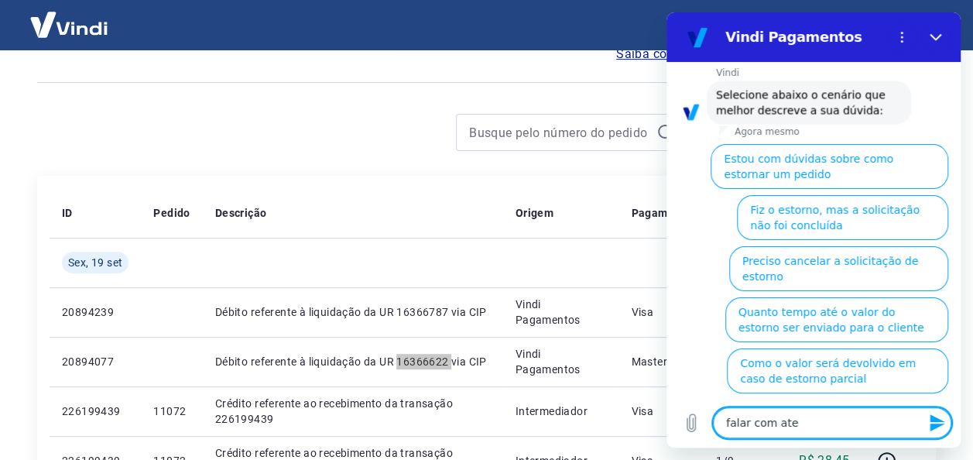
type textarea "x"
type textarea "falar com [GEOGRAPHIC_DATA]"
type textarea "x"
type textarea "falar com atend"
type textarea "x"
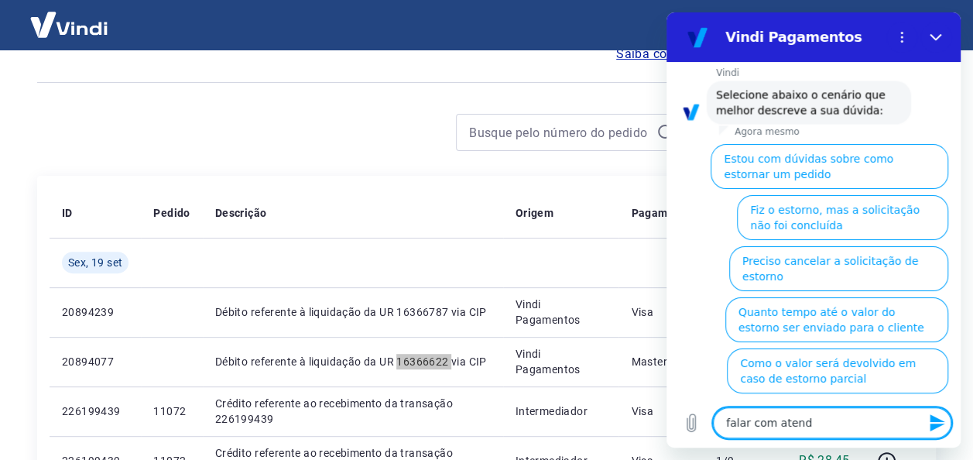
type textarea "falar com atende"
type textarea "x"
type textarea "falar com atenden"
type textarea "x"
type textarea "falar com atendent"
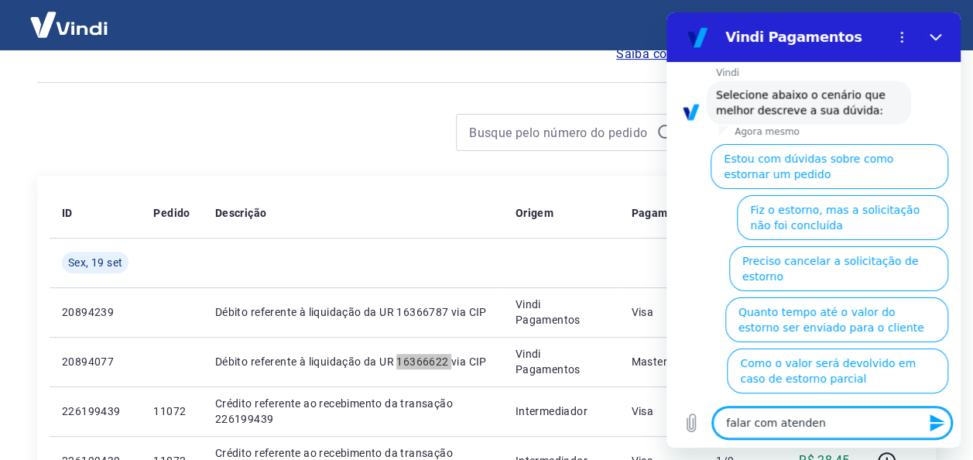
type textarea "x"
type textarea "falar com atendente"
type textarea "x"
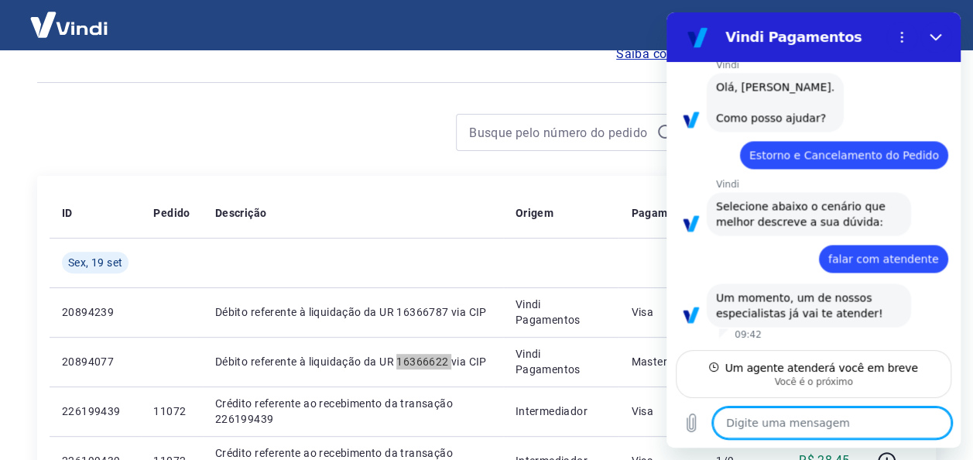
scroll to position [1240, 0]
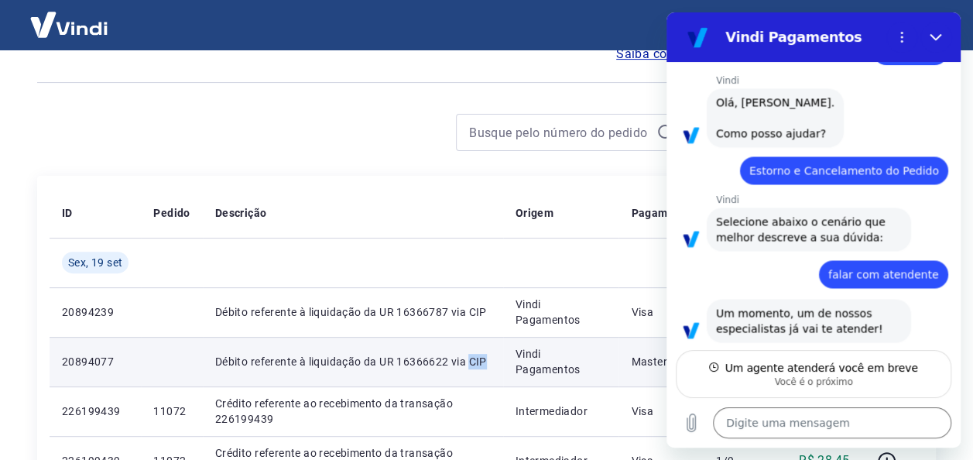
drag, startPoint x: 471, startPoint y: 362, endPoint x: 497, endPoint y: 367, distance: 26.9
click at [497, 367] on td "Débito referente à liquidação da UR 16366622 via CIP" at bounding box center [353, 362] width 300 height 50
click at [438, 358] on p "Débito referente à liquidação da UR 16366622 via CIP" at bounding box center [353, 361] width 276 height 15
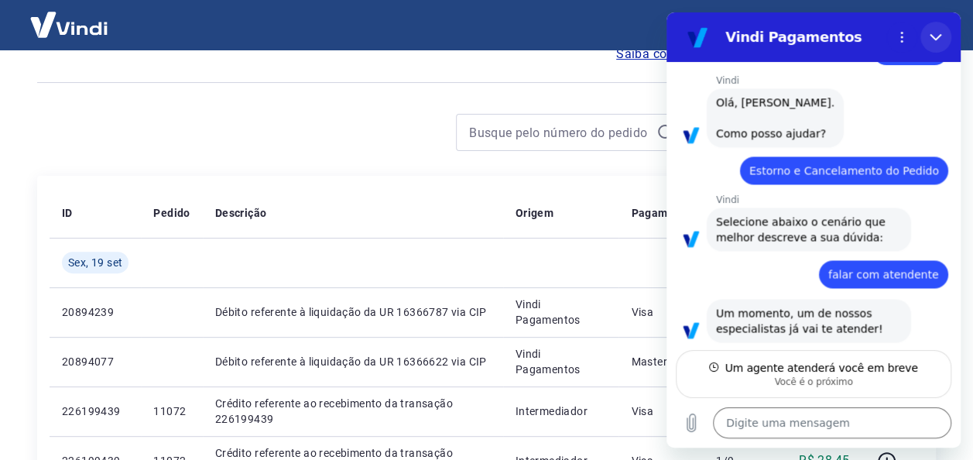
click at [936, 39] on icon "Fechar" at bounding box center [936, 37] width 12 height 7
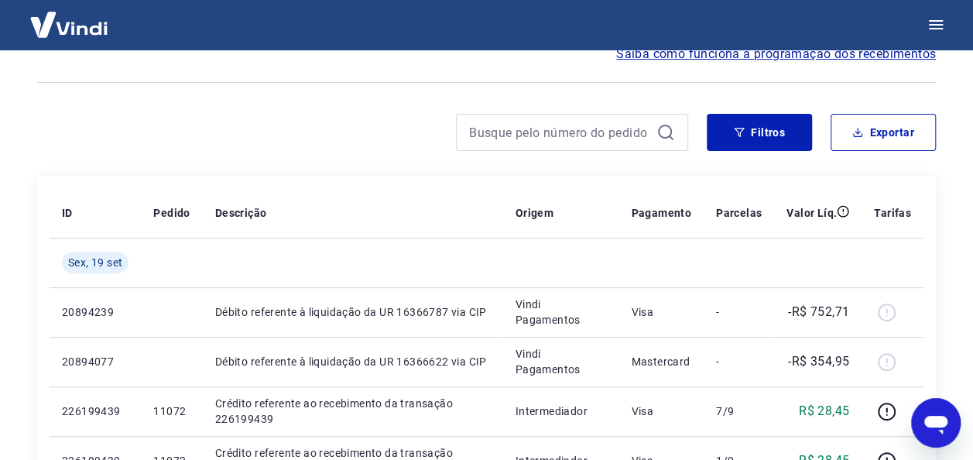
scroll to position [1367, 0]
click at [938, 410] on icon "Abrir janela de mensagens" at bounding box center [936, 423] width 28 height 28
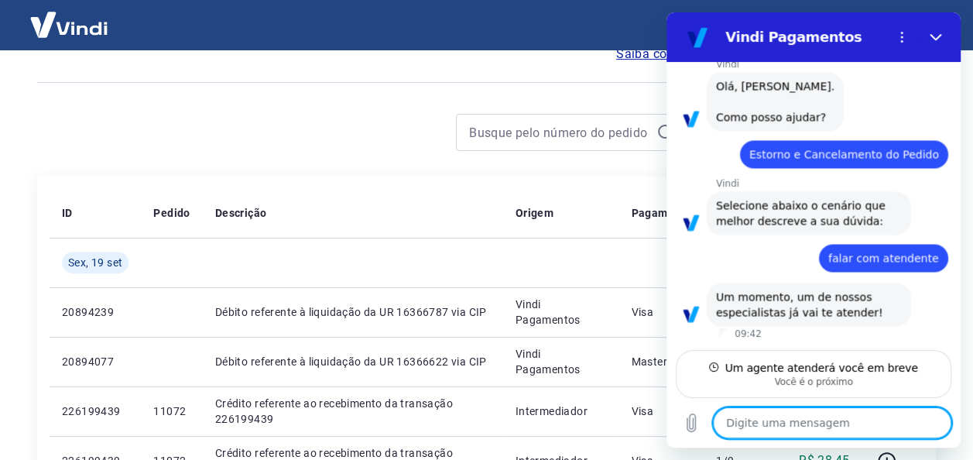
scroll to position [1240, 0]
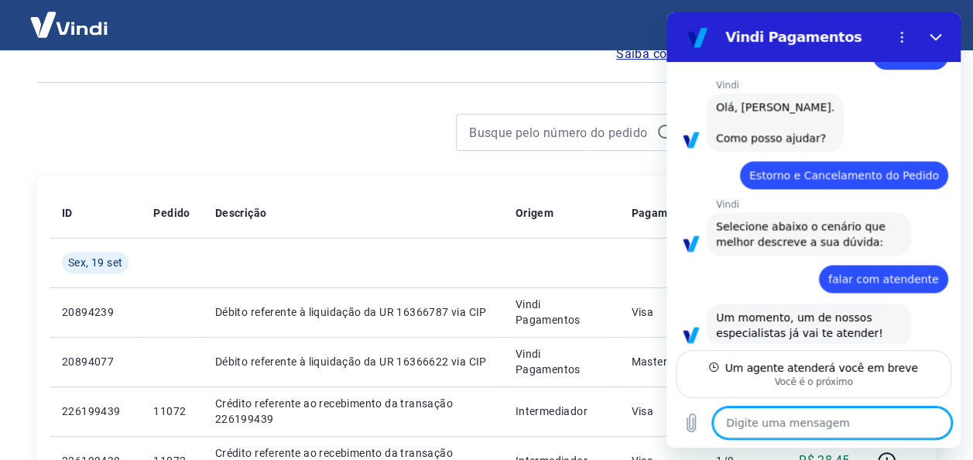
type textarea "x"
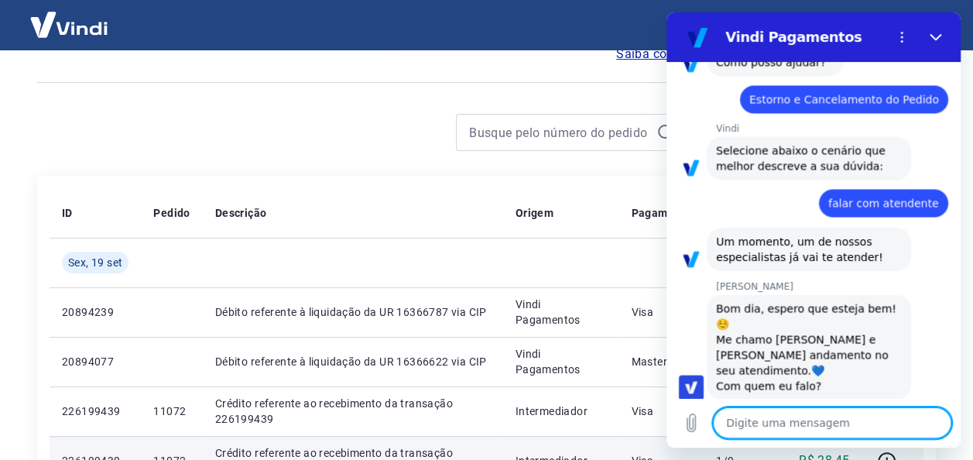
scroll to position [1315, 0]
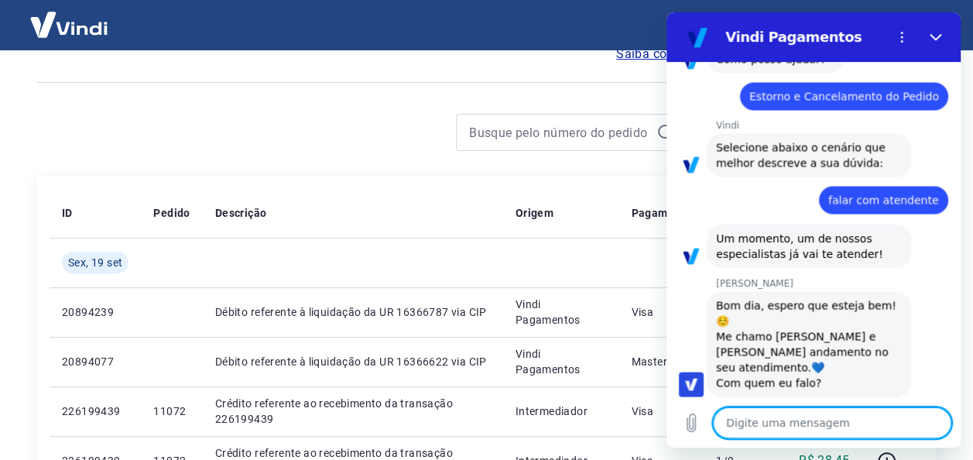
type textarea "o"
type textarea "x"
type textarea "oi"
type textarea "x"
type textarea "oi"
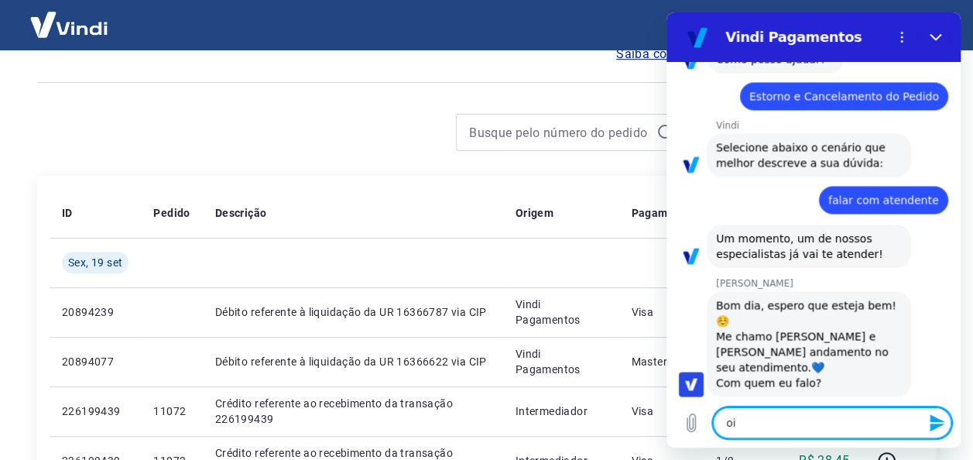
type textarea "x"
type textarea "oi b"
type textarea "x"
type textarea "oi bo"
type textarea "x"
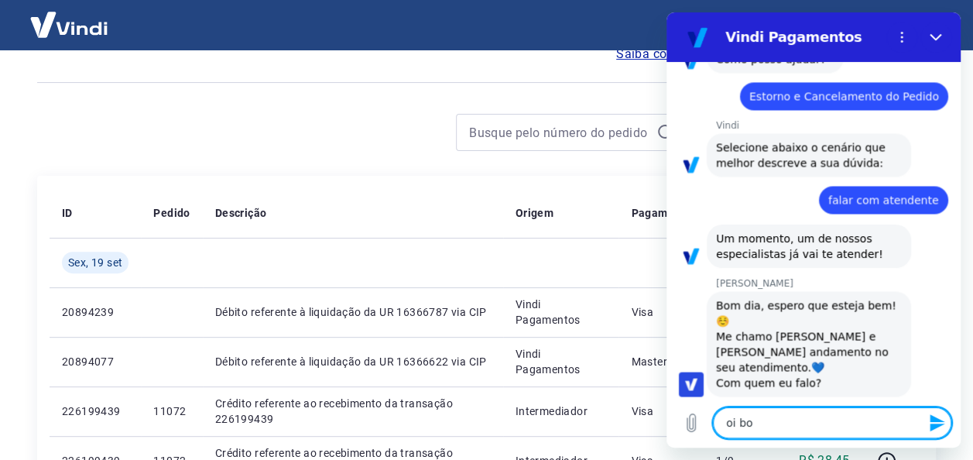
type textarea "oi bom"
type textarea "x"
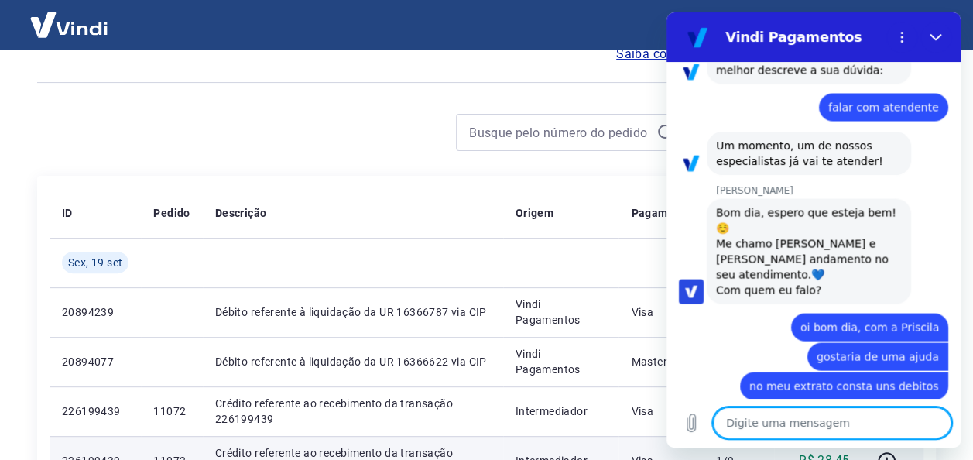
scroll to position [1411, 0]
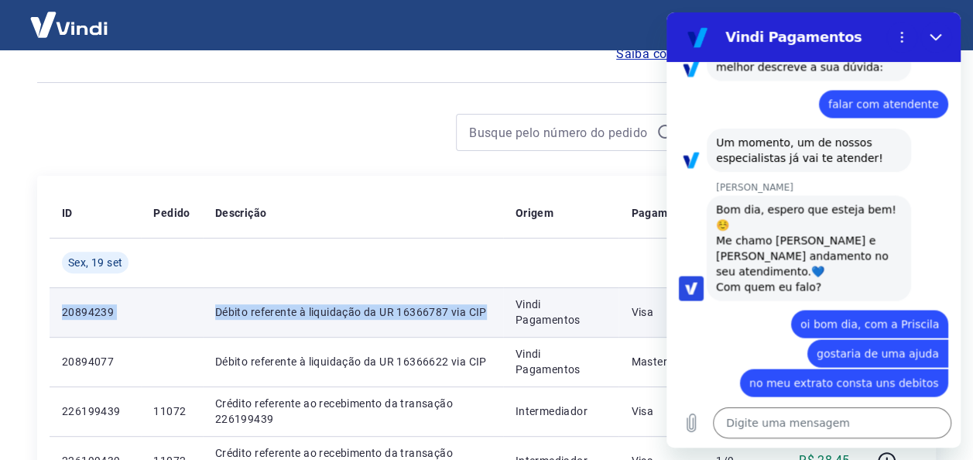
drag, startPoint x: 63, startPoint y: 308, endPoint x: 495, endPoint y: 316, distance: 431.3
click at [495, 316] on tr "20894239 Débito referente à liquidação da UR 16366787 via CIP Vindi Pagamentos …" at bounding box center [487, 312] width 874 height 50
copy tr "20894239 Débito referente à liquidação da UR 16366787 via CIP"
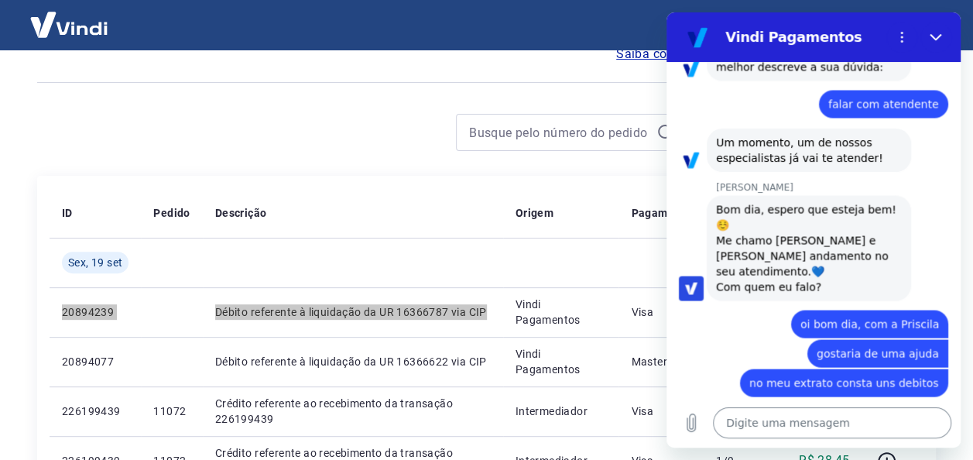
click at [741, 430] on textarea at bounding box center [832, 422] width 238 height 31
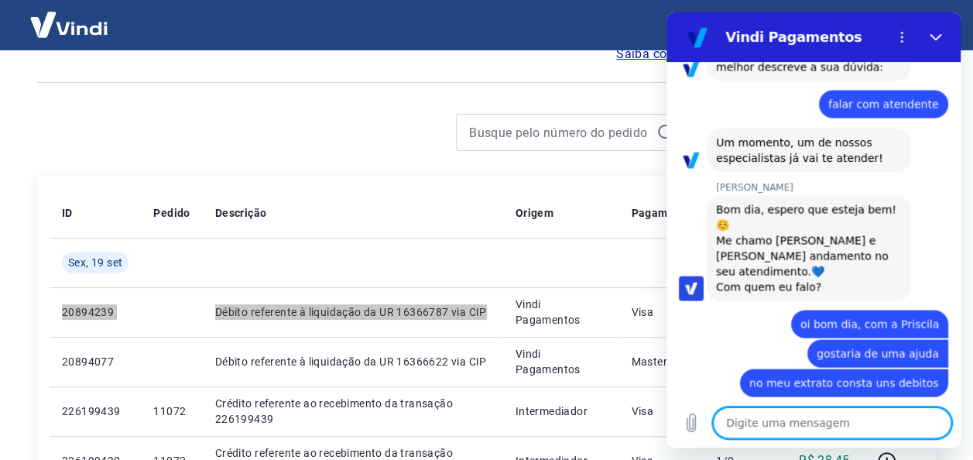
paste textarea "20894239 Débito referente à liquidação da UR 16366787 via CIP"
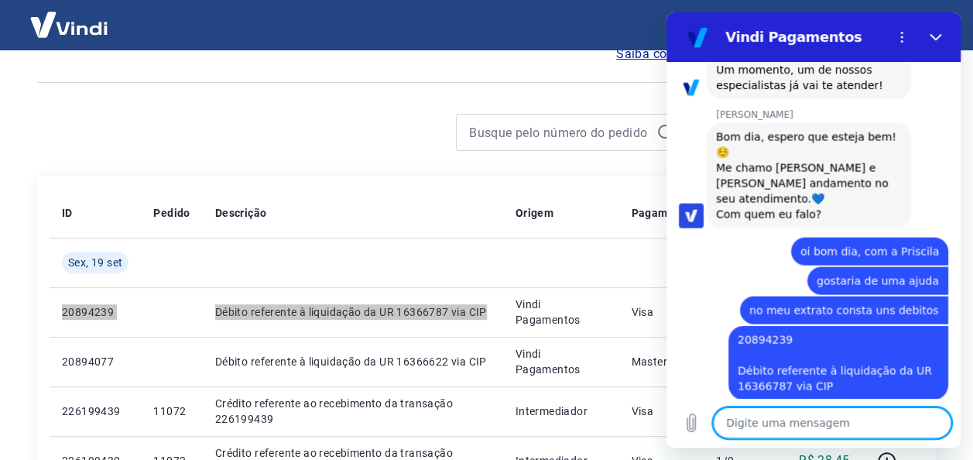
scroll to position [1487, 0]
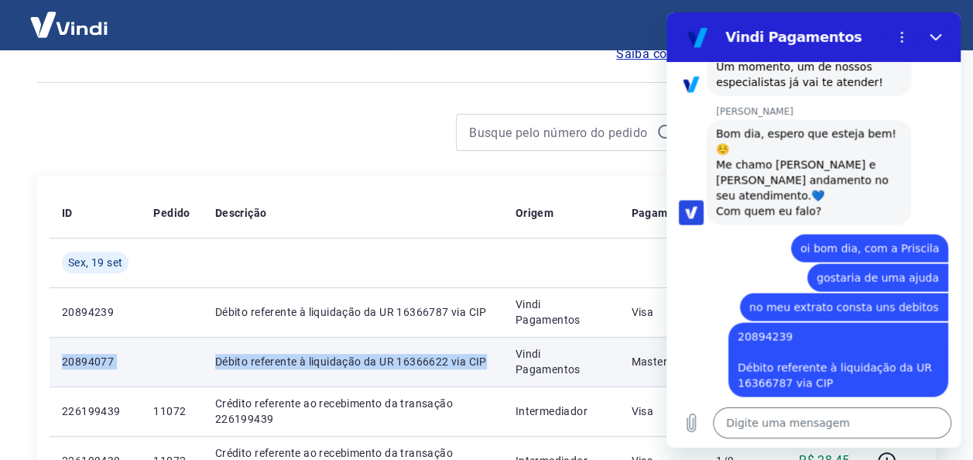
drag, startPoint x: 62, startPoint y: 357, endPoint x: 492, endPoint y: 356, distance: 430.5
click at [492, 356] on tr "20894077 Débito referente à liquidação da UR 16366622 via CIP Vindi Pagamentos …" at bounding box center [487, 362] width 874 height 50
copy tr "20894077 Débito referente à liquidação da UR 16366622 via CIP"
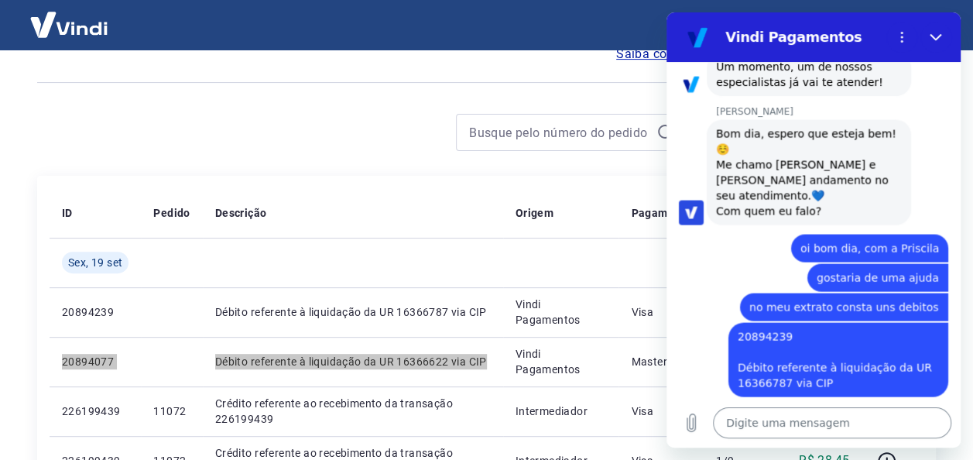
click at [756, 424] on textarea at bounding box center [832, 422] width 238 height 31
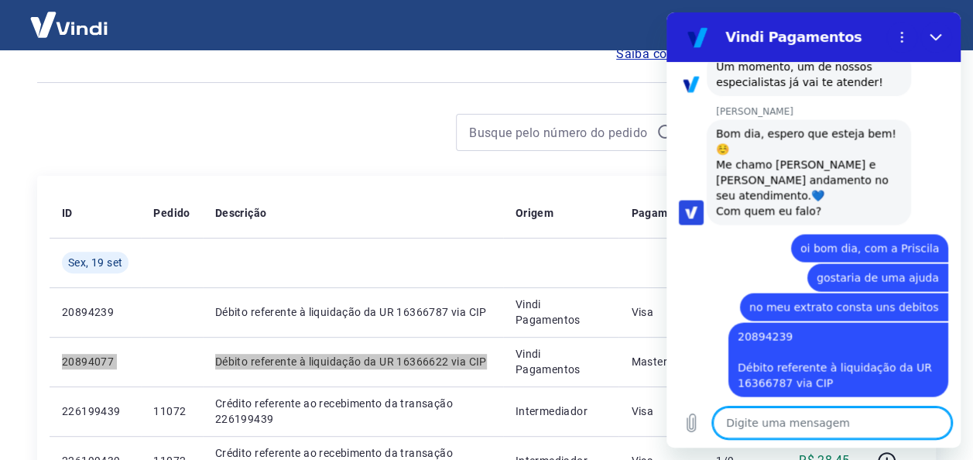
paste textarea "20894077 Débito referente à liquidação da UR 16366622 via CIP"
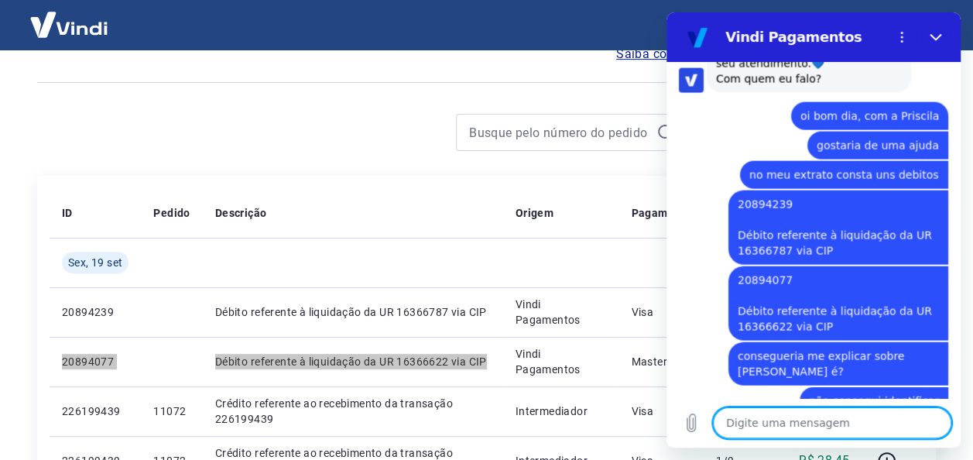
scroll to position [1621, 0]
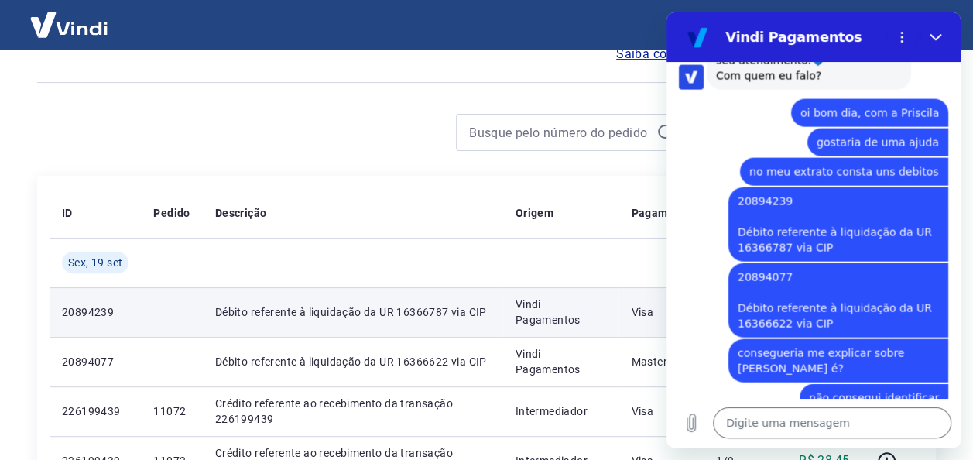
click at [386, 335] on td "Débito referente à liquidação da UR 16366787 via CIP" at bounding box center [353, 312] width 300 height 50
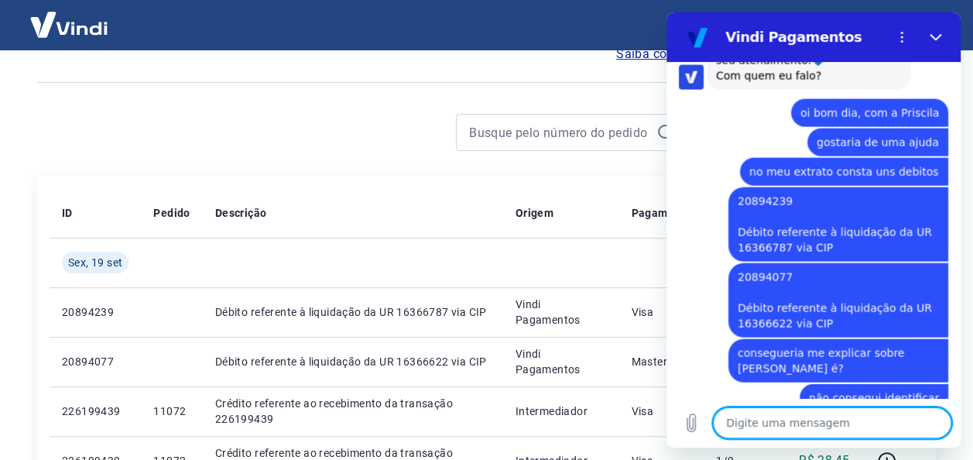
scroll to position [1688, 0]
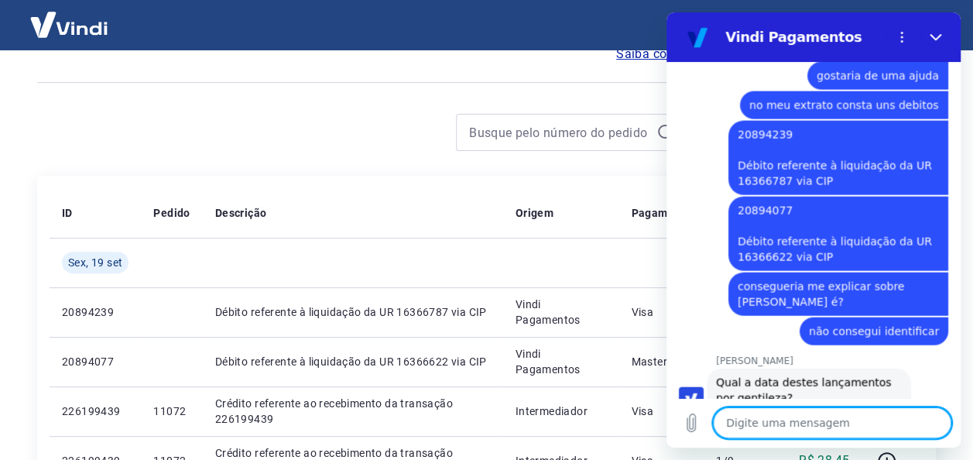
click at [767, 427] on textarea at bounding box center [832, 422] width 238 height 31
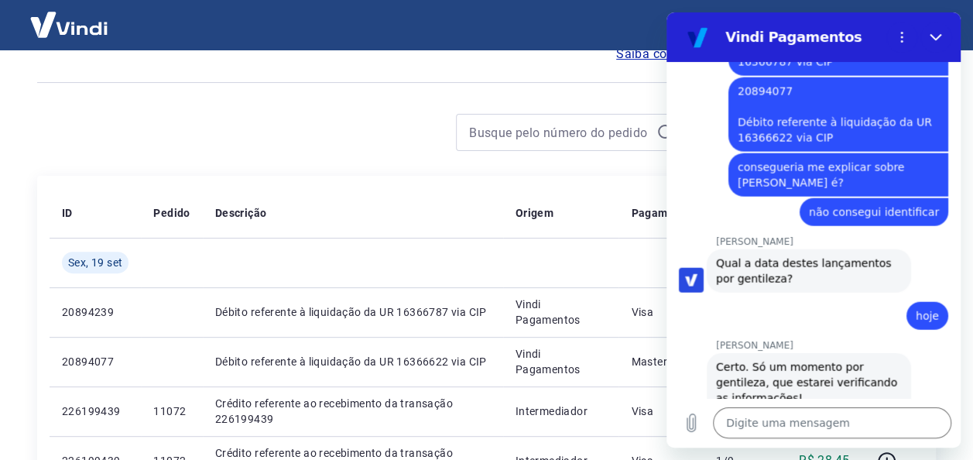
scroll to position [2098, 0]
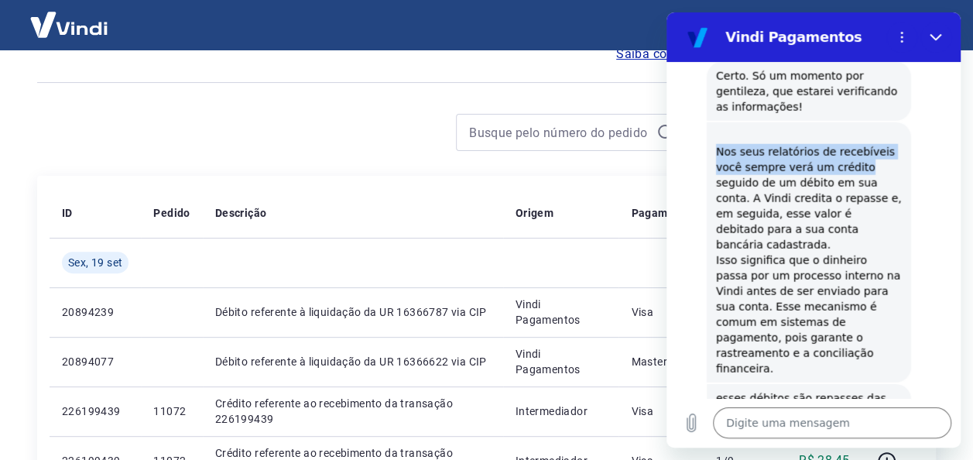
drag, startPoint x: 719, startPoint y: 121, endPoint x: 880, endPoint y: 132, distance: 161.4
click at [880, 132] on div "Nos seus relatórios de recebíveis você sempre verá um crédito seguido de um déb…" at bounding box center [809, 253] width 186 height 248
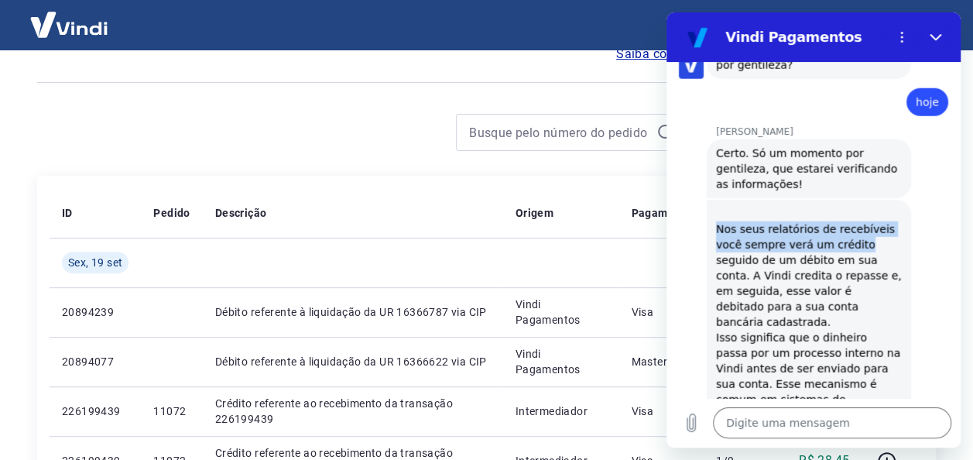
click at [752, 212] on div "Nos seus relatórios de recebíveis você sempre verá um crédito seguido de um déb…" at bounding box center [809, 330] width 186 height 248
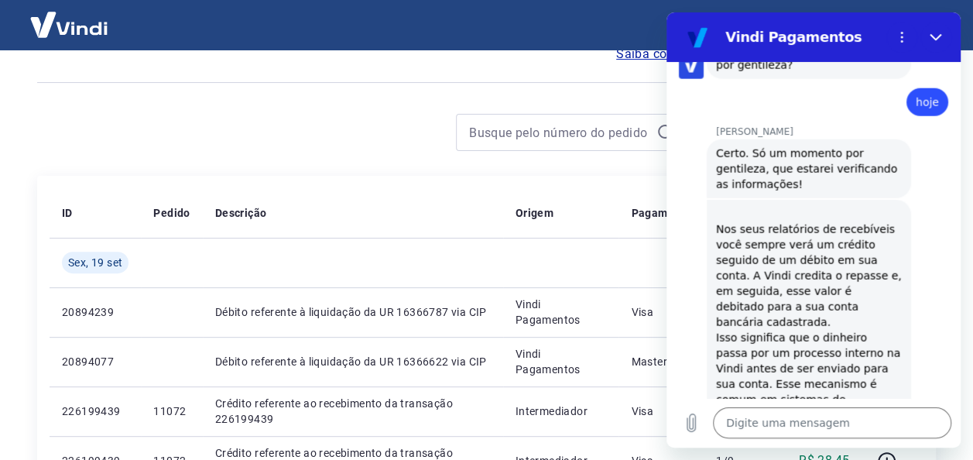
scroll to position [2098, 0]
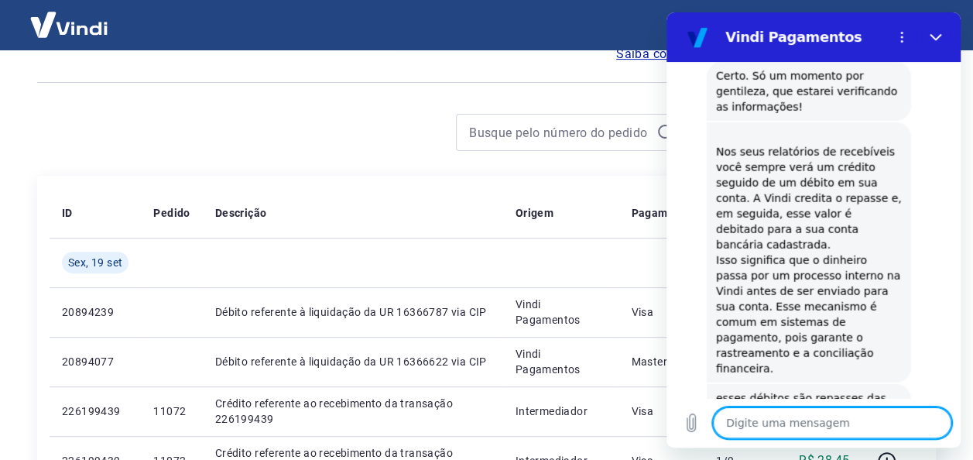
click at [779, 418] on textarea at bounding box center [832, 422] width 238 height 31
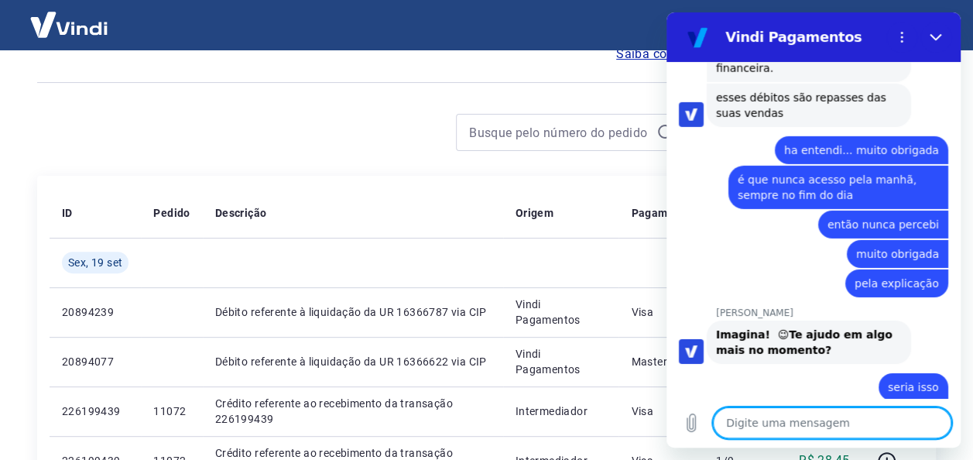
scroll to position [2402, 0]
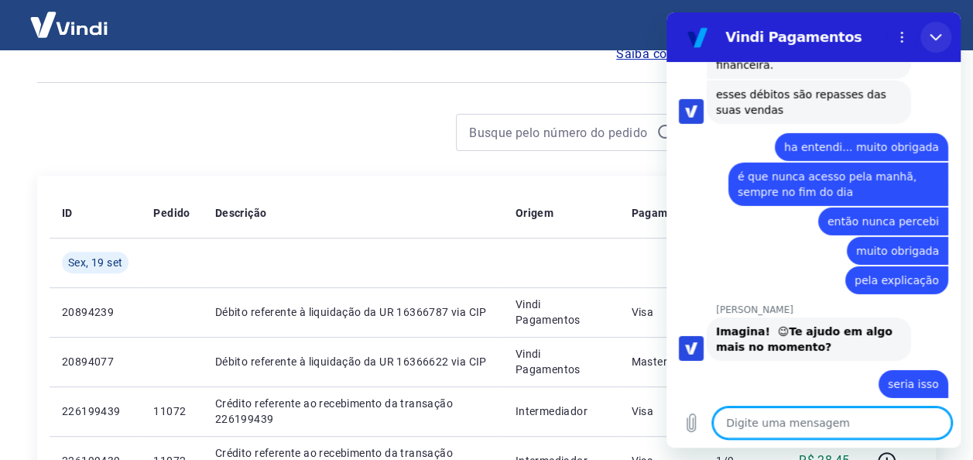
click at [933, 40] on icon "Fechar" at bounding box center [936, 37] width 12 height 12
